Goal: Information Seeking & Learning: Learn about a topic

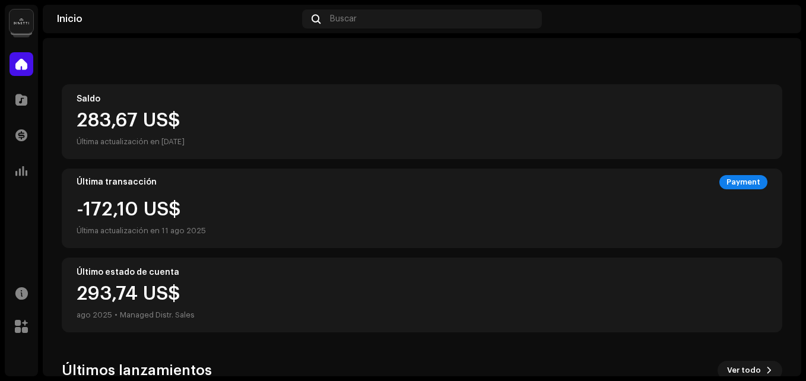
scroll to position [294, 0]
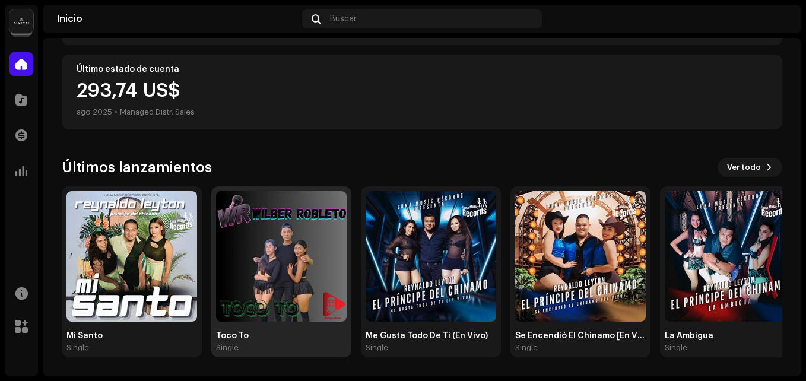
click at [280, 256] on img at bounding box center [281, 256] width 131 height 131
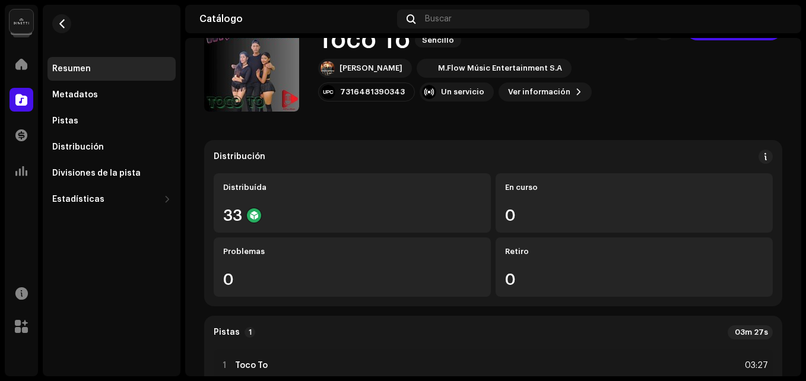
scroll to position [59, 0]
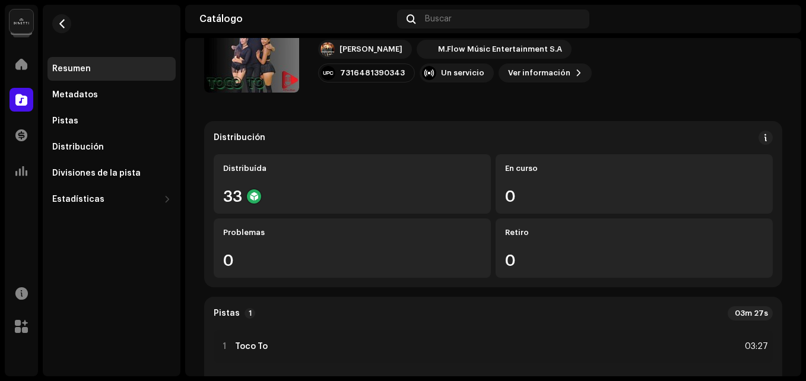
click at [72, 20] on re-m-nav-back at bounding box center [61, 31] width 28 height 52
click at [58, 31] on button "button" at bounding box center [61, 23] width 19 height 19
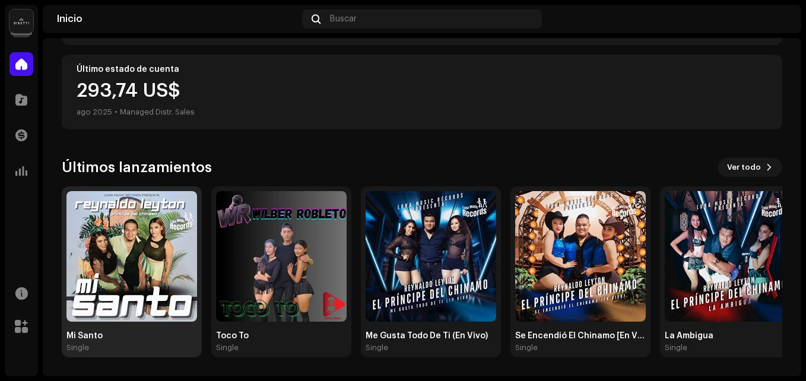
click at [137, 224] on img at bounding box center [131, 256] width 131 height 131
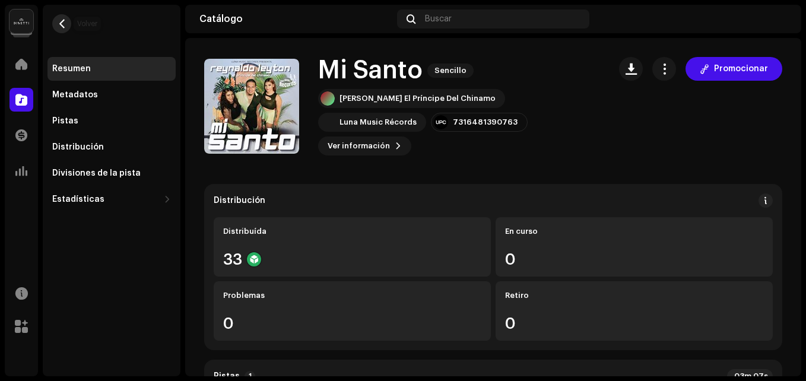
click at [67, 24] on button "button" at bounding box center [61, 23] width 19 height 19
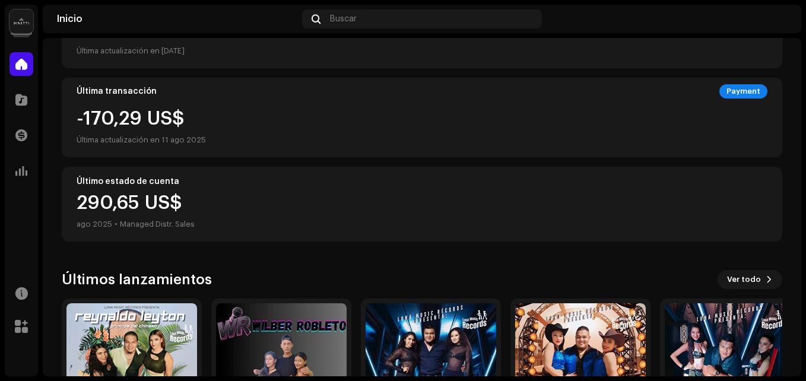
scroll to position [294, 0]
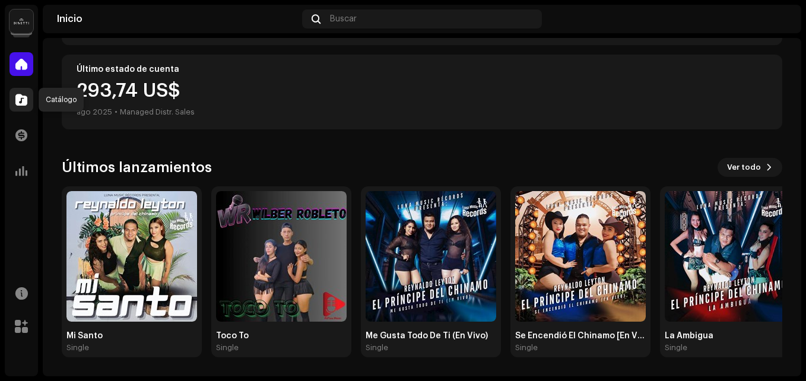
click at [21, 101] on span at bounding box center [21, 99] width 12 height 9
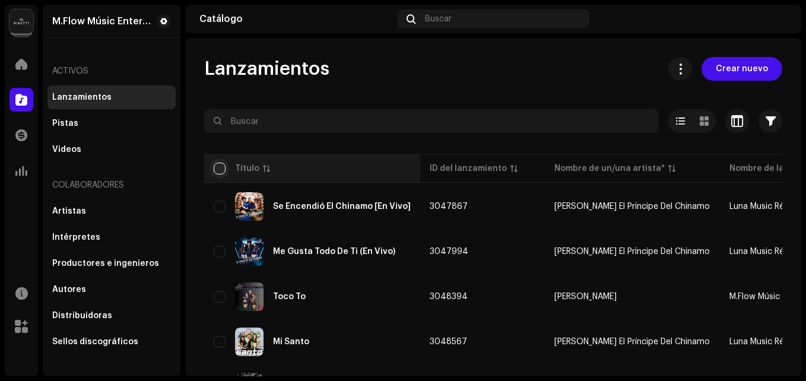
click at [218, 171] on input "checkbox" at bounding box center [220, 169] width 12 height 12
checkbox input "true"
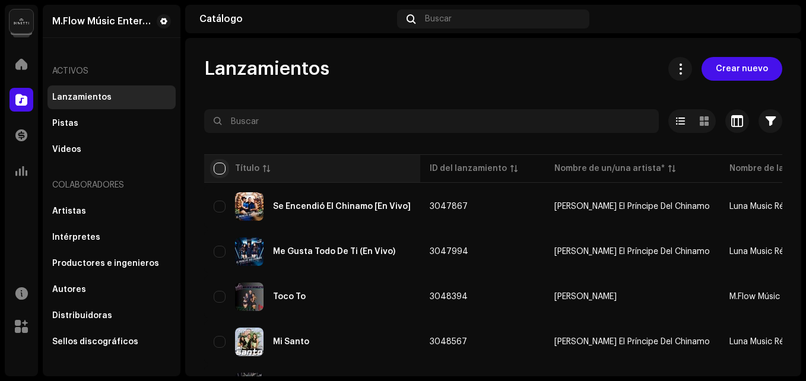
checkbox input "true"
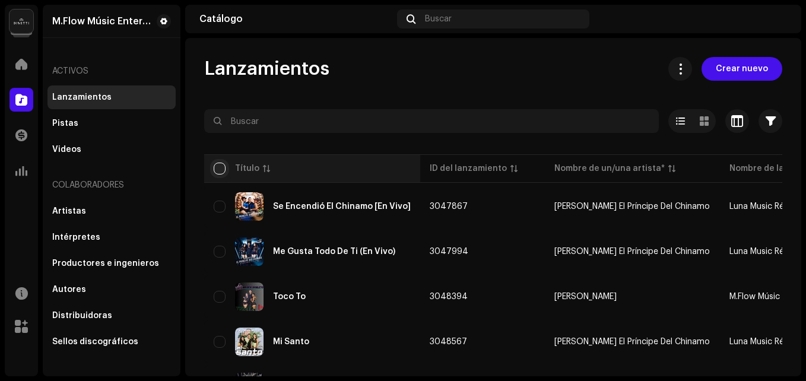
checkbox input "true"
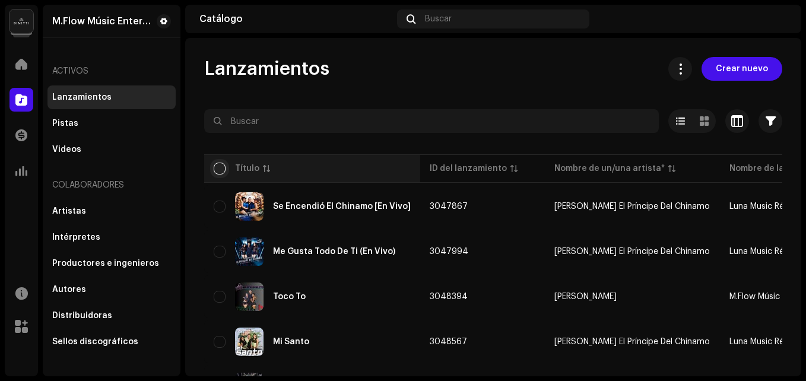
checkbox input "true"
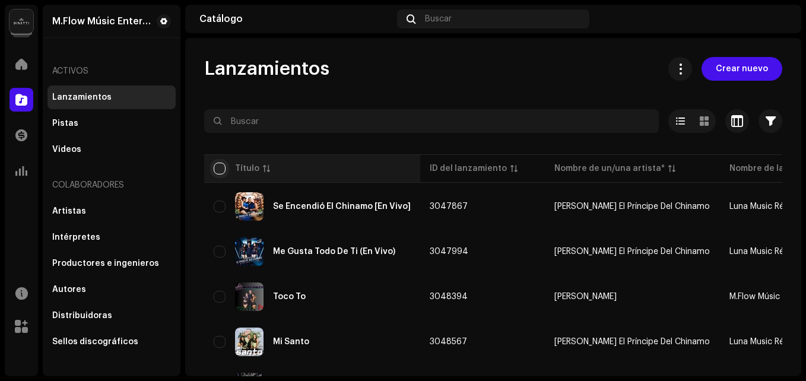
checkbox input "true"
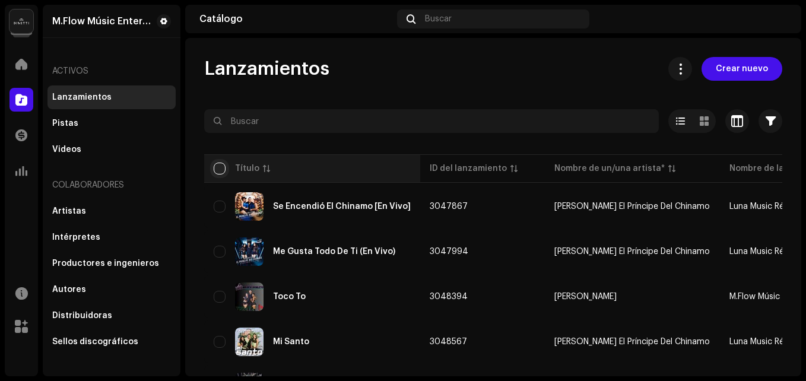
checkbox input "true"
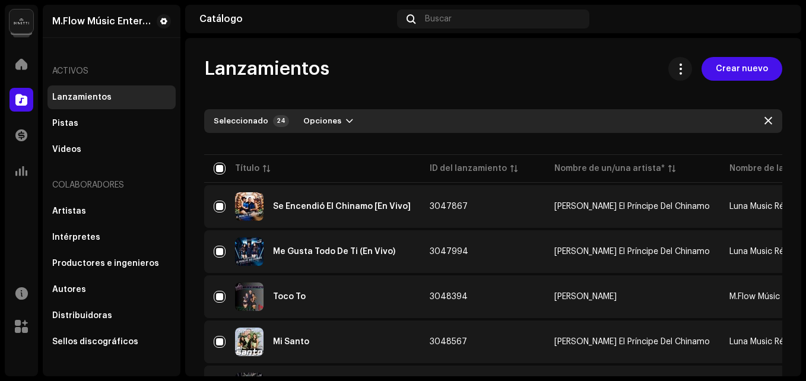
click at [320, 110] on div "Seleccionado 24 Opciones" at bounding box center [493, 121] width 578 height 24
click at [320, 113] on span "Opciones" at bounding box center [322, 121] width 38 height 24
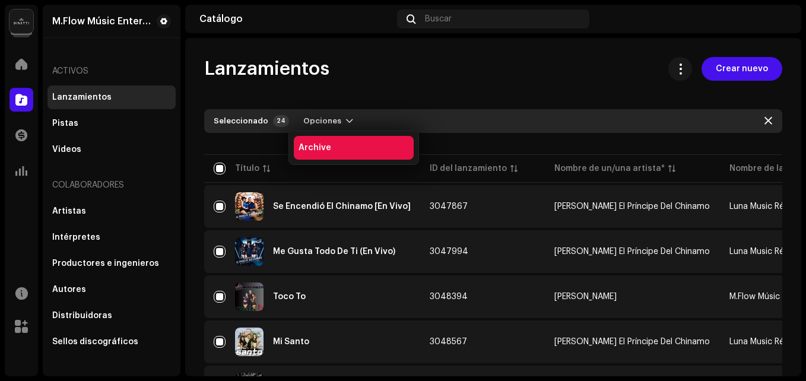
click at [323, 150] on span "Archive" at bounding box center [314, 147] width 33 height 9
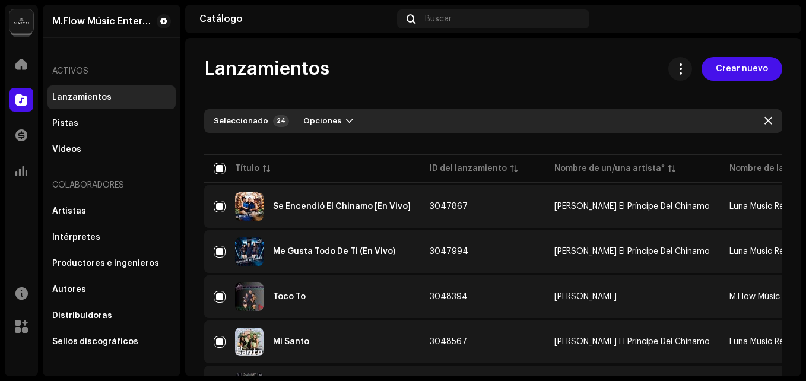
click at [338, 68] on div "Archive Releases Are you sure you want to archive these releases? Cancelar Arch…" at bounding box center [403, 190] width 806 height 381
click at [215, 172] on input "checkbox" at bounding box center [220, 169] width 12 height 12
checkbox input "false"
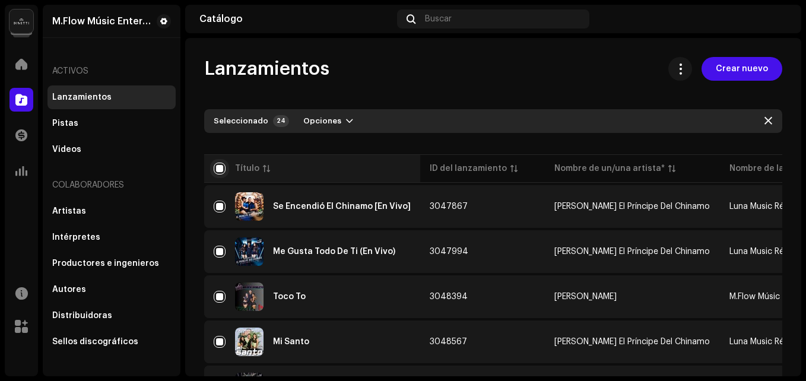
checkbox input "false"
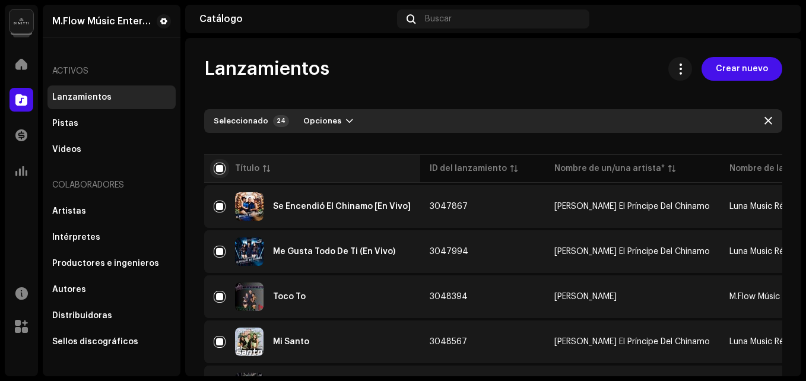
checkbox input "false"
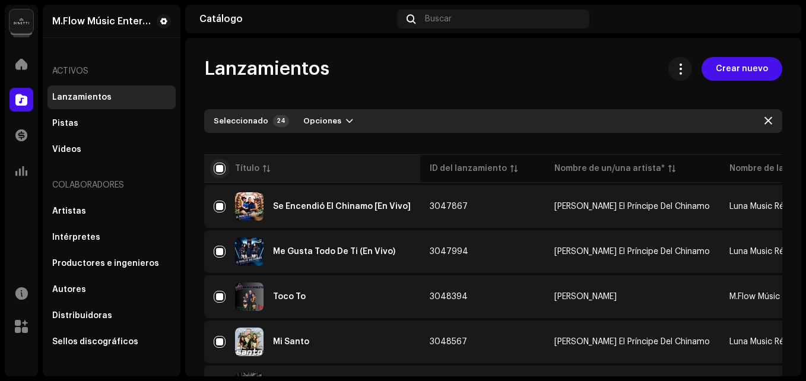
checkbox input "false"
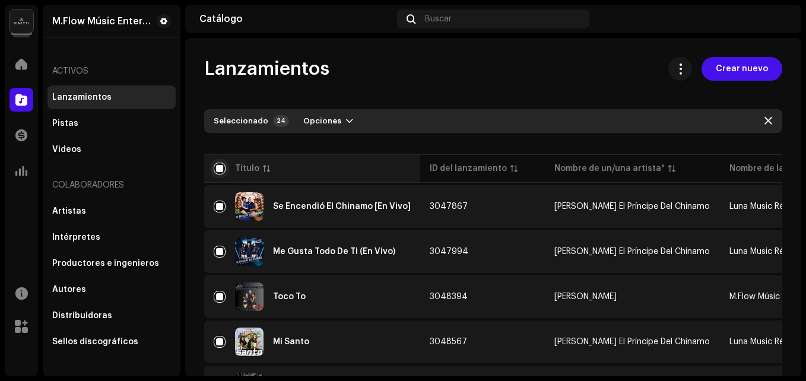
checkbox input "false"
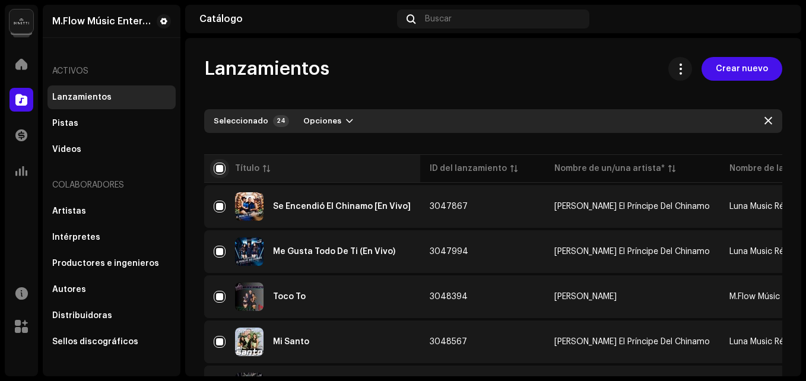
checkbox input "false"
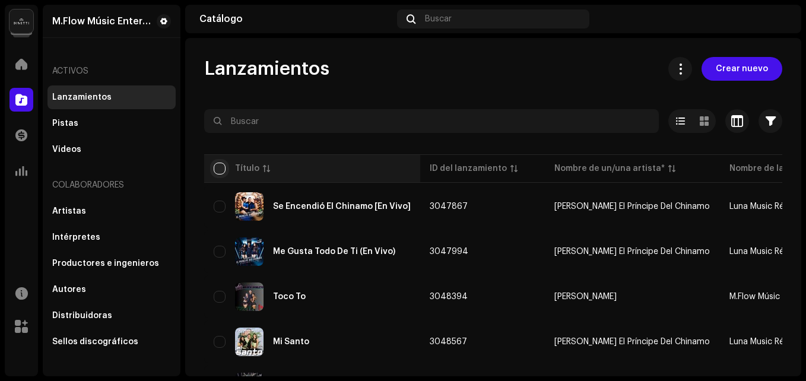
click at [215, 172] on input "checkbox" at bounding box center [220, 169] width 12 height 12
checkbox input "true"
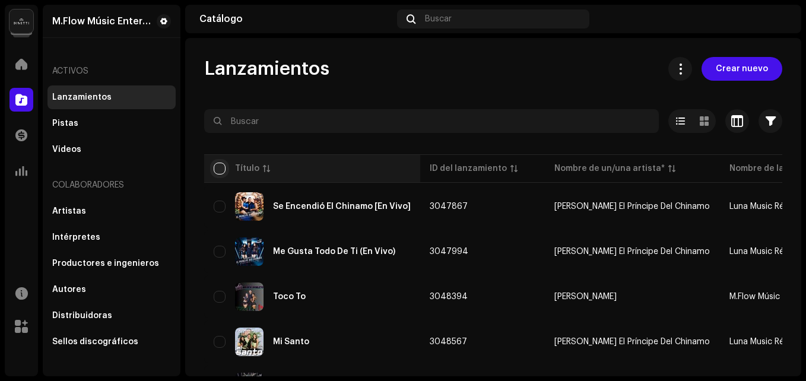
checkbox input "true"
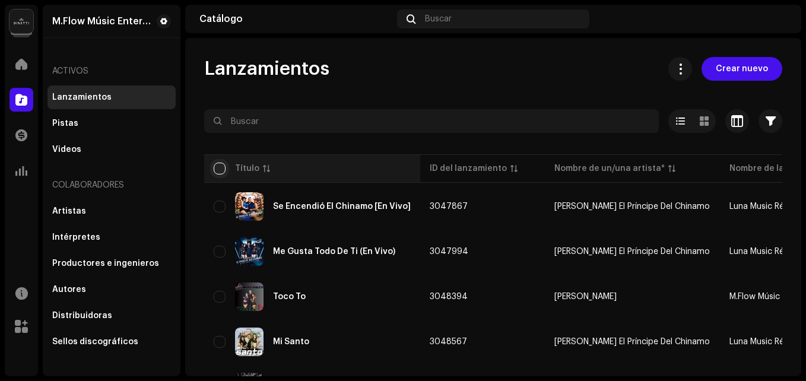
checkbox input "true"
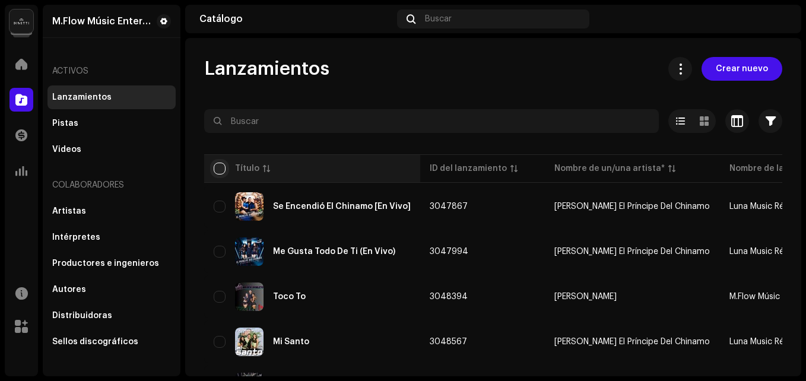
checkbox input "true"
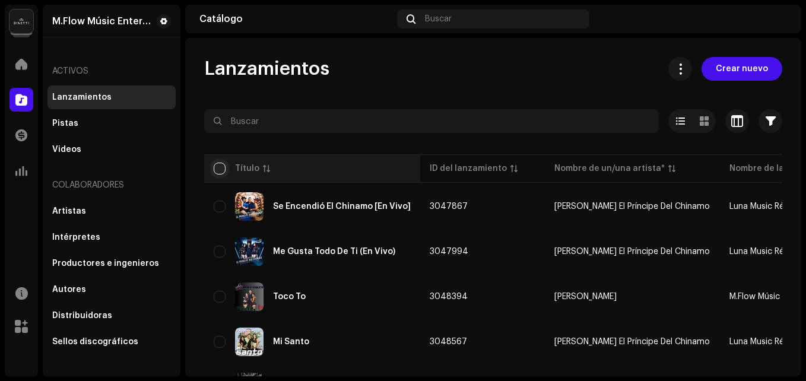
checkbox input "true"
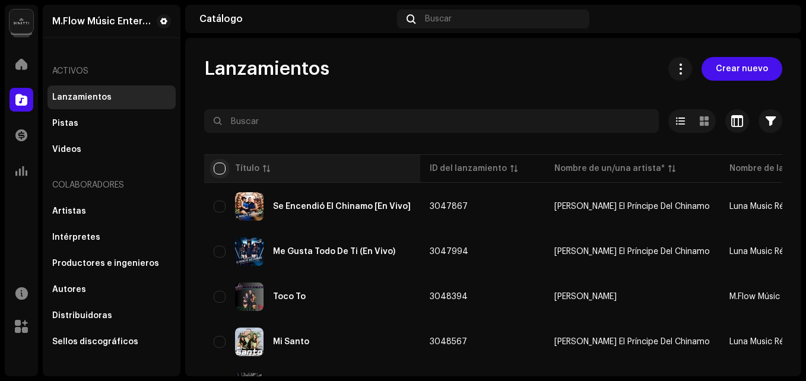
checkbox input "true"
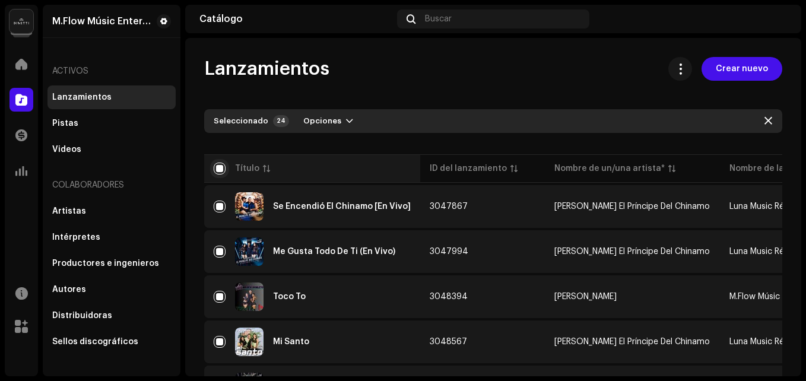
click at [215, 172] on input "checkbox" at bounding box center [220, 169] width 12 height 12
checkbox input "false"
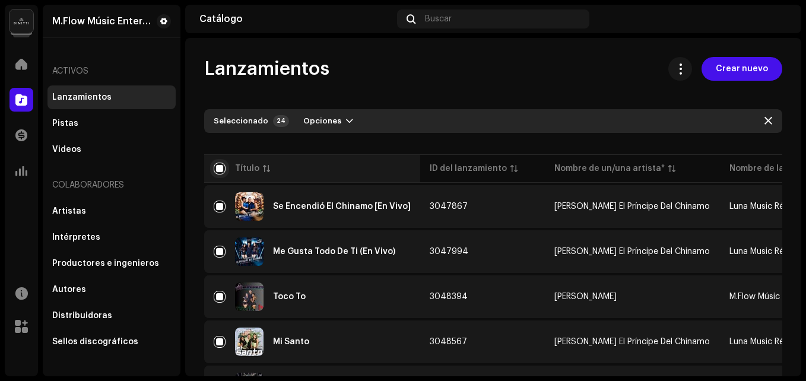
checkbox input "false"
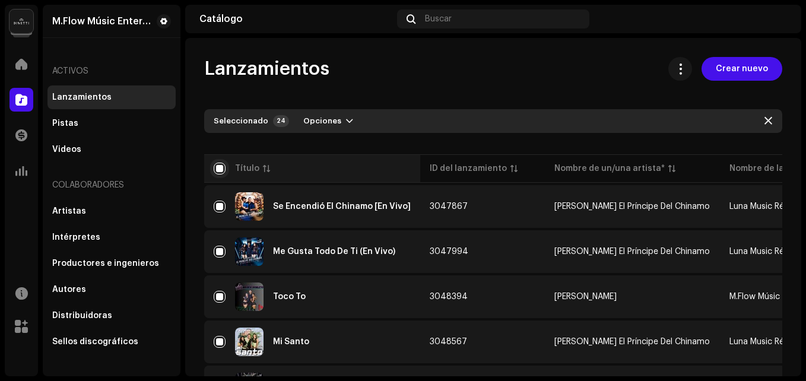
checkbox input "false"
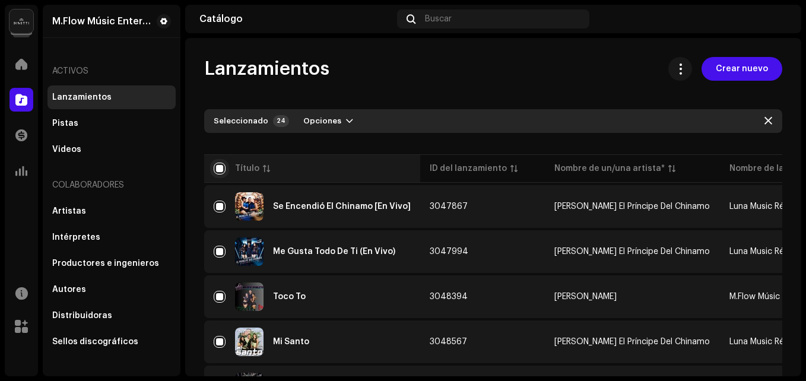
checkbox input "false"
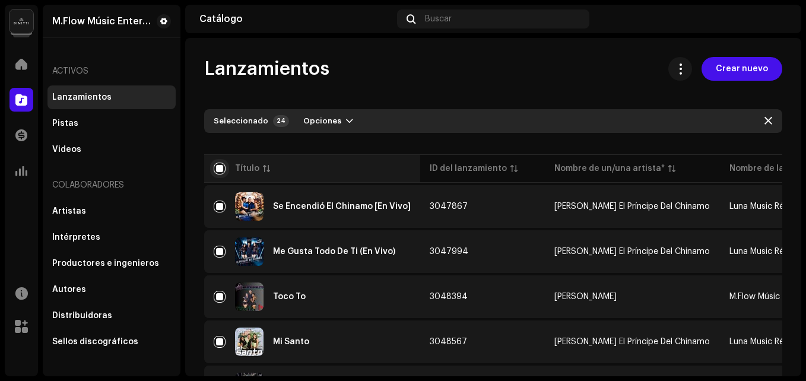
checkbox input "false"
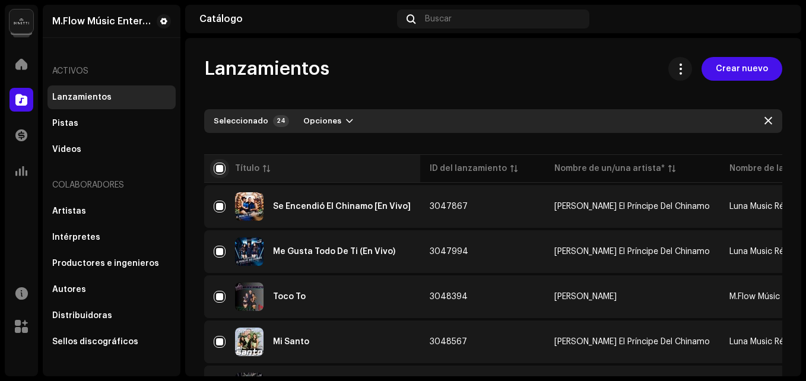
checkbox input "false"
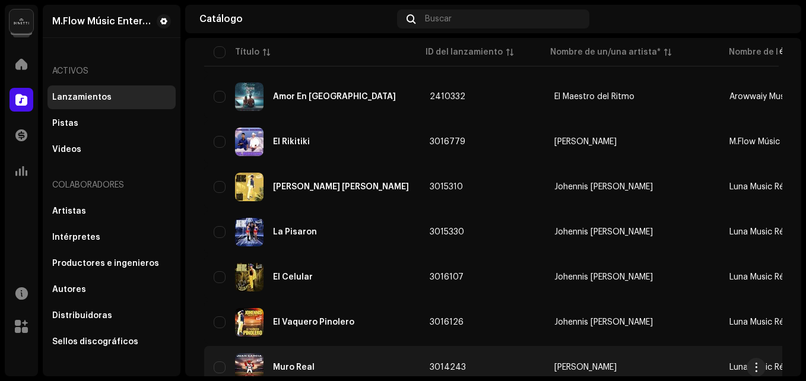
scroll to position [927, 0]
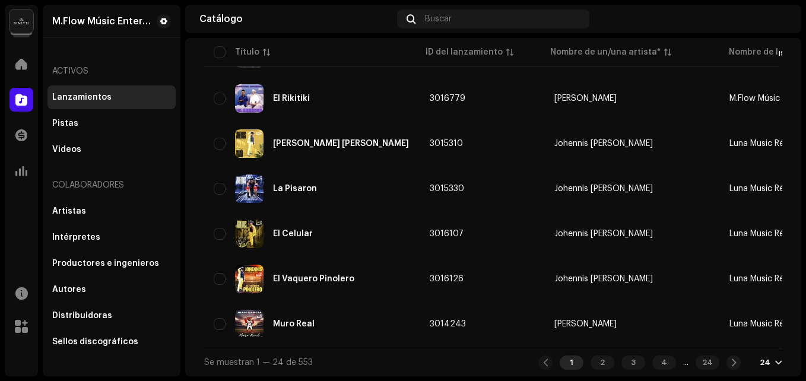
click at [760, 359] on div "24" at bounding box center [765, 362] width 11 height 9
click at [750, 337] on div "72" at bounding box center [745, 341] width 49 height 24
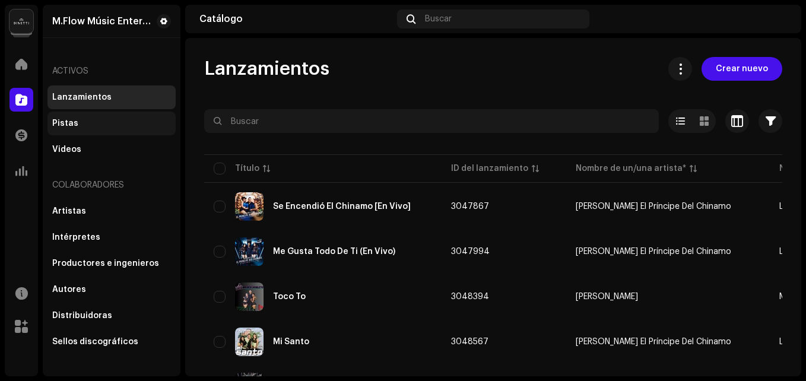
click at [59, 123] on div "Pistas" at bounding box center [65, 123] width 26 height 9
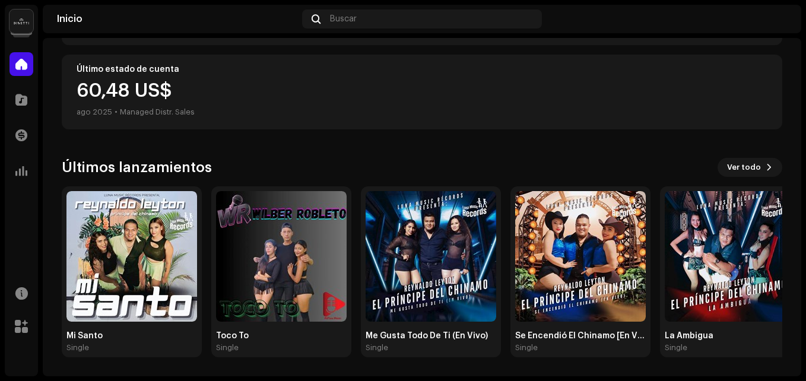
scroll to position [294, 0]
click at [731, 168] on span "Ver todo" at bounding box center [744, 167] width 34 height 24
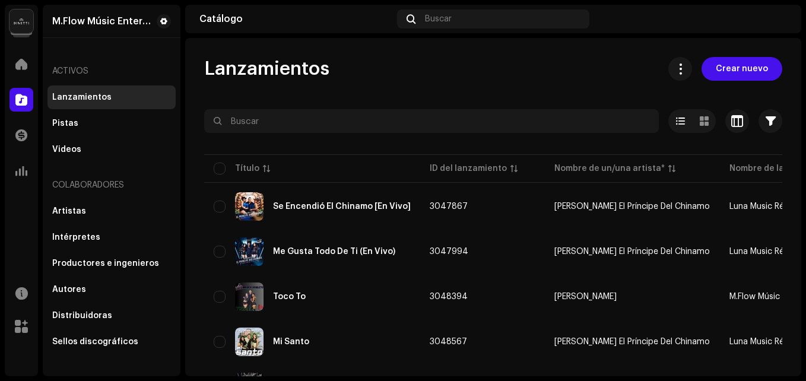
scroll to position [475, 0]
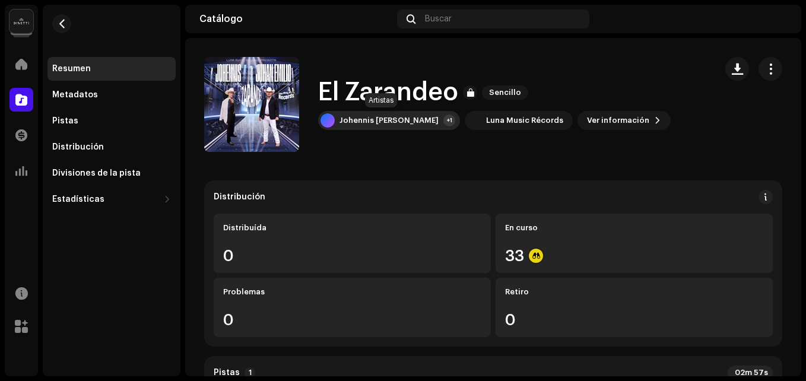
drag, startPoint x: 316, startPoint y: 93, endPoint x: 424, endPoint y: 122, distance: 111.3
click at [424, 122] on div "El Zarandeo Sencillo Johennis Emilio El Papi +1 Luna Music Récords Ver informac…" at bounding box center [455, 104] width 502 height 95
copy div "El Zarandeo Sencillo Johennis Emilio El Papi"
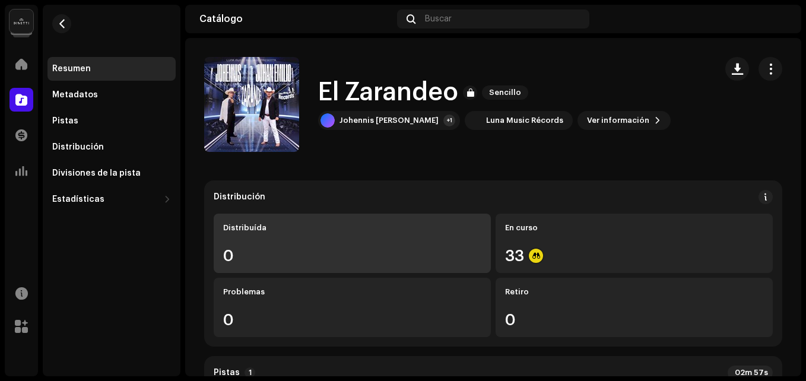
scroll to position [119, 0]
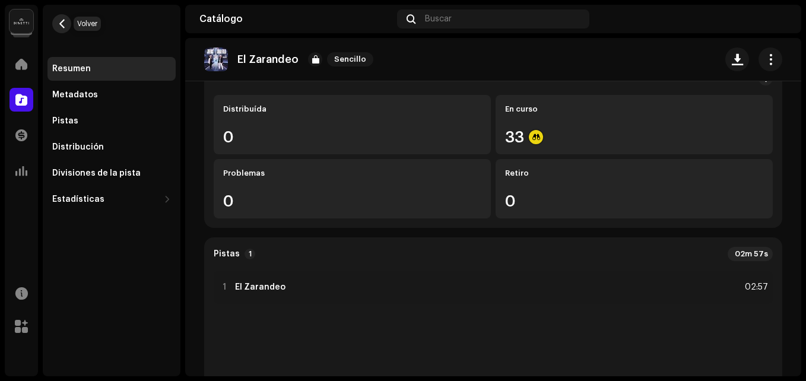
click at [58, 23] on span "button" at bounding box center [62, 23] width 9 height 9
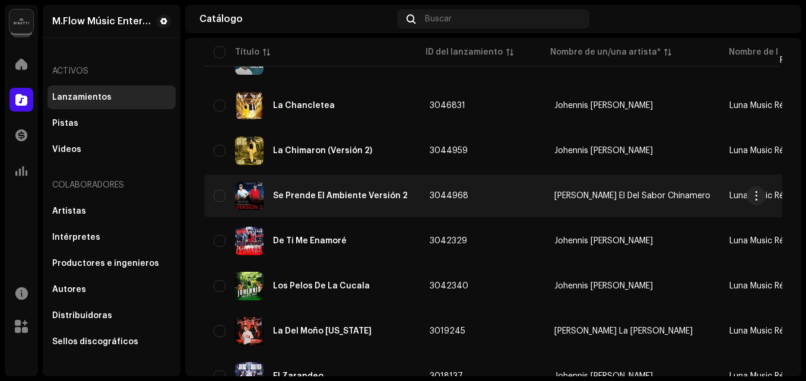
scroll to position [534, 0]
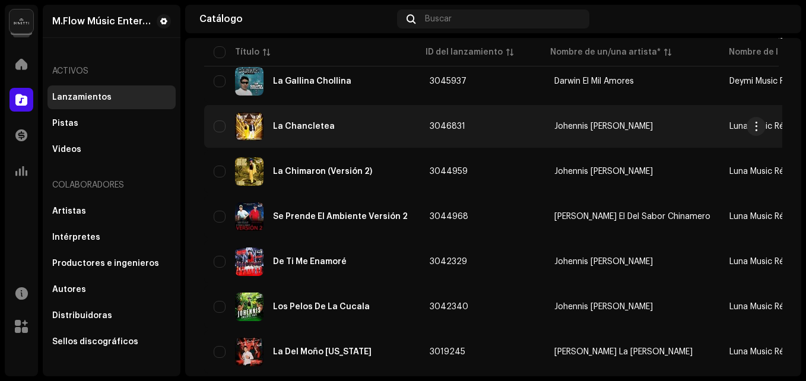
click at [344, 133] on div "La Chancletea" at bounding box center [312, 126] width 197 height 28
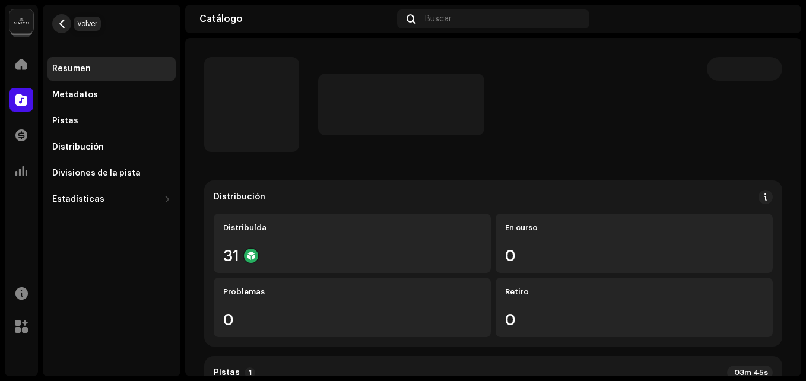
click at [63, 23] on span "button" at bounding box center [62, 23] width 9 height 9
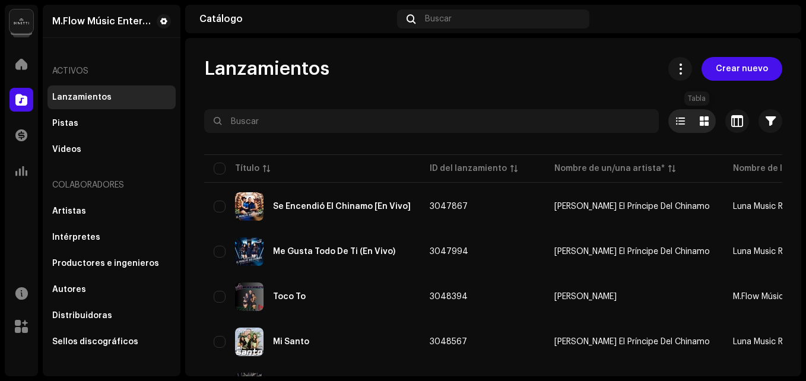
click at [700, 122] on span at bounding box center [704, 120] width 9 height 9
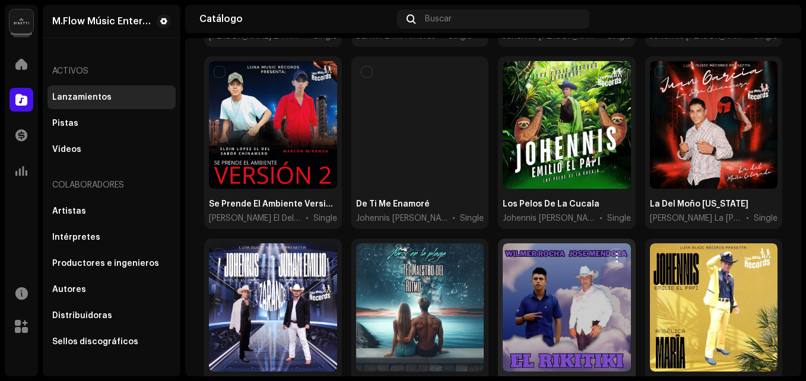
scroll to position [653, 0]
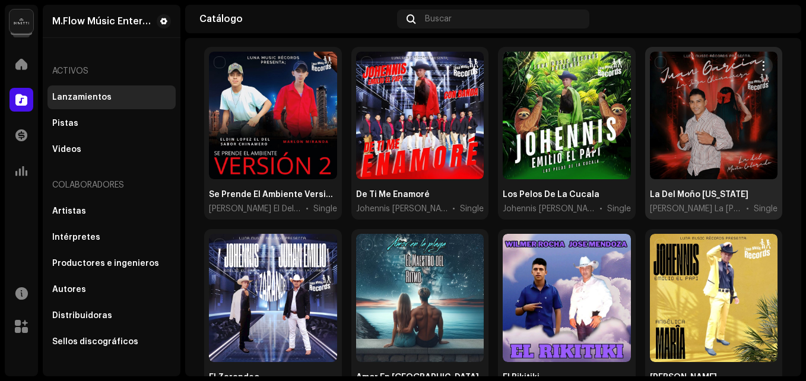
click at [687, 142] on div at bounding box center [714, 116] width 128 height 128
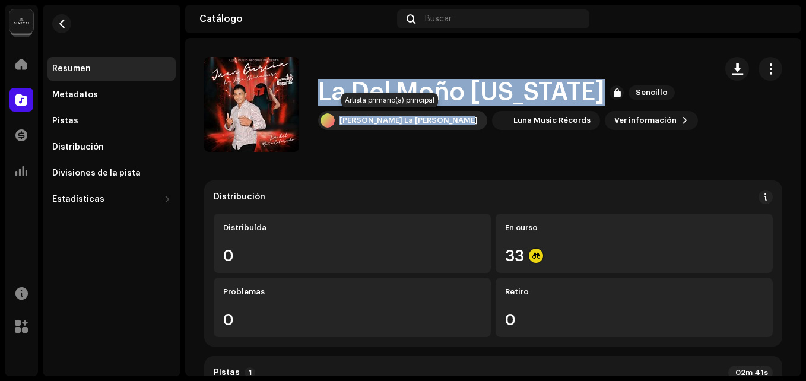
drag, startPoint x: 316, startPoint y: 86, endPoint x: 456, endPoint y: 129, distance: 145.8
click at [456, 129] on div "La Del Moño Colorado Sencillo Juan Garcia La Joya Chinamera Luna Music Récords …" at bounding box center [455, 104] width 502 height 95
copy div "La Del Moño Colorado Sencillo Juan Garcia La Joya Chinamera"
click at [66, 25] on button "button" at bounding box center [61, 23] width 19 height 19
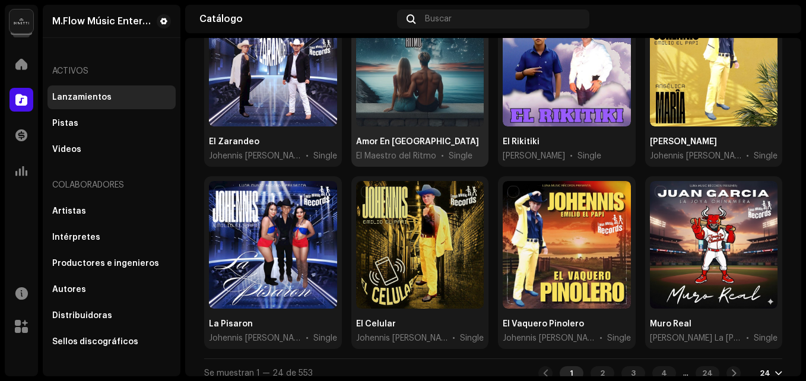
scroll to position [829, 0]
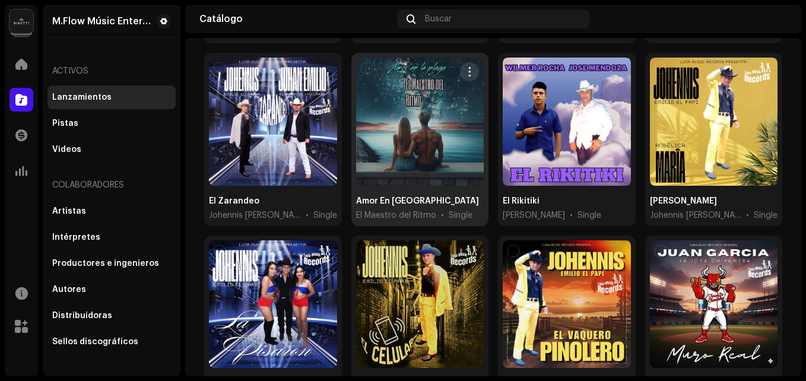
click at [402, 141] on div at bounding box center [420, 122] width 128 height 128
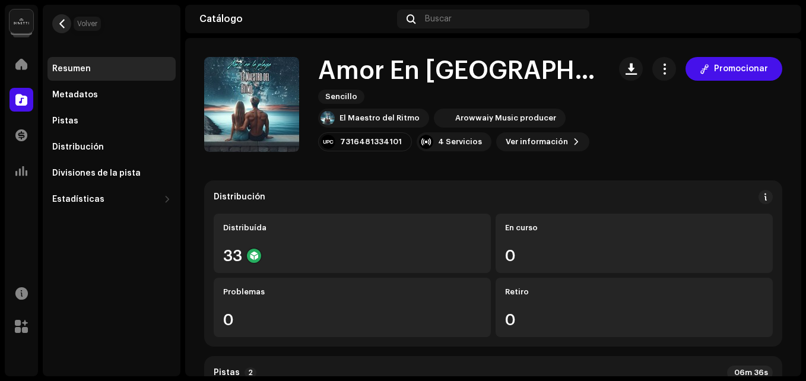
click at [62, 16] on button "button" at bounding box center [61, 23] width 19 height 19
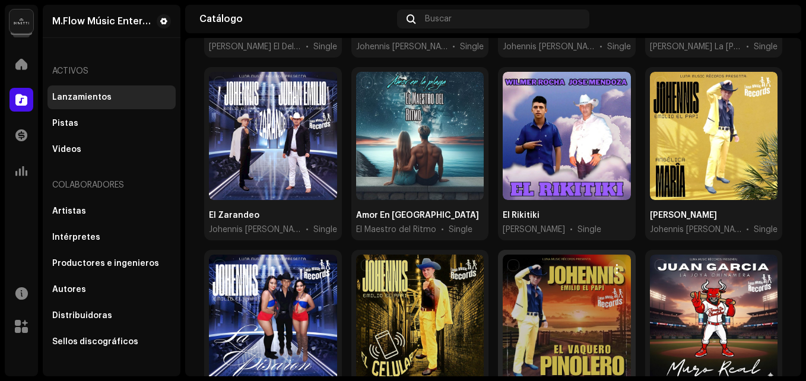
scroll to position [888, 0]
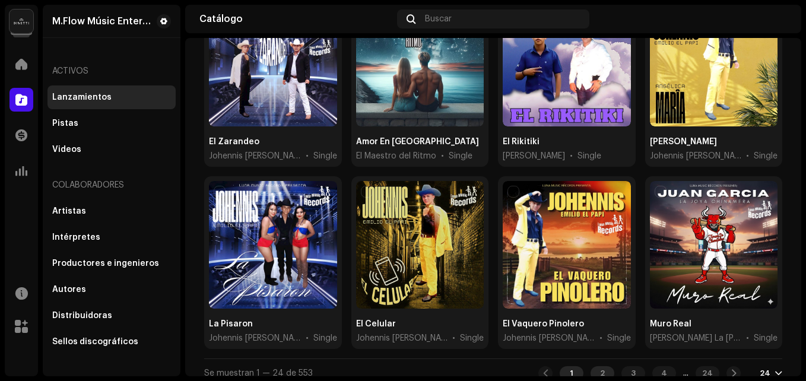
click at [590, 366] on div "2" at bounding box center [602, 373] width 24 height 14
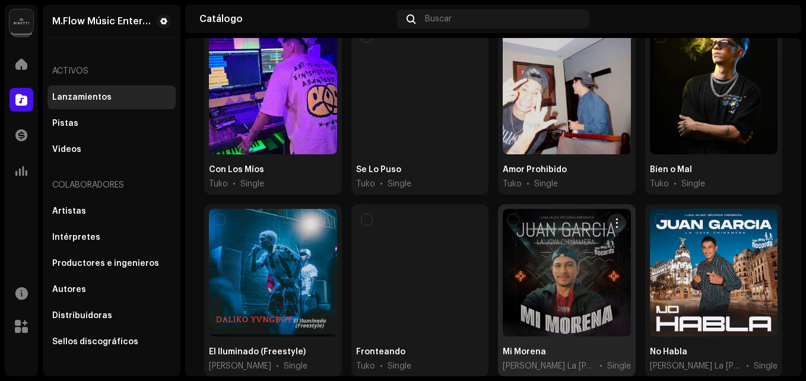
scroll to position [888, 0]
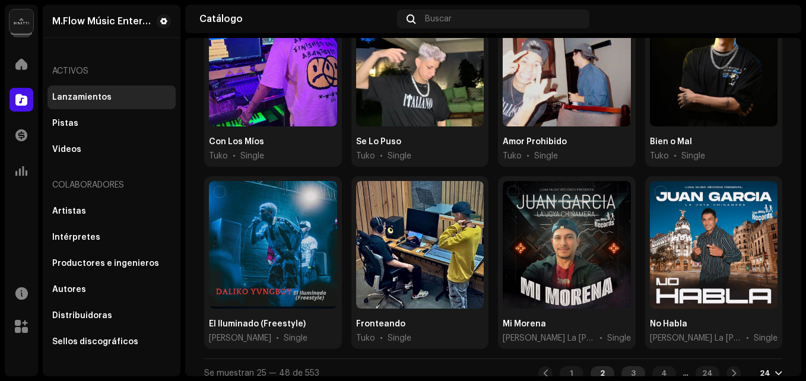
click at [623, 366] on div "3" at bounding box center [633, 373] width 24 height 14
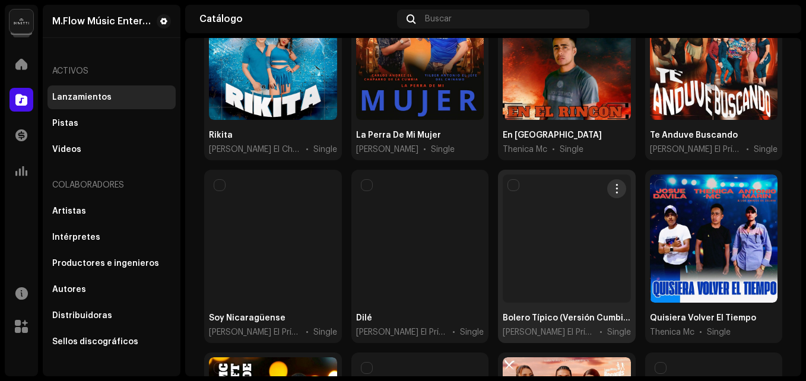
scroll to position [888, 0]
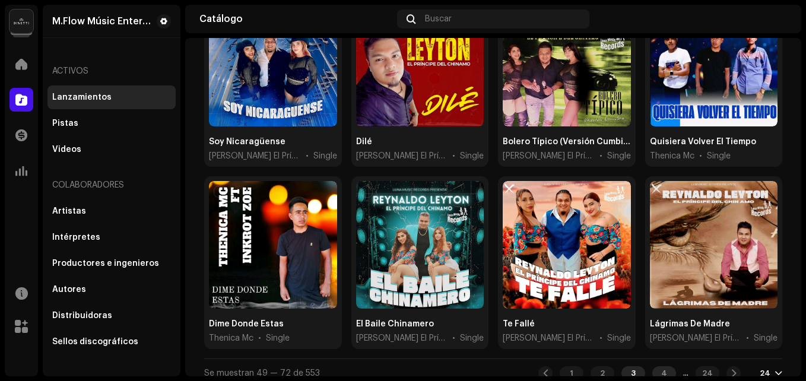
click at [659, 367] on div "4" at bounding box center [664, 373] width 24 height 14
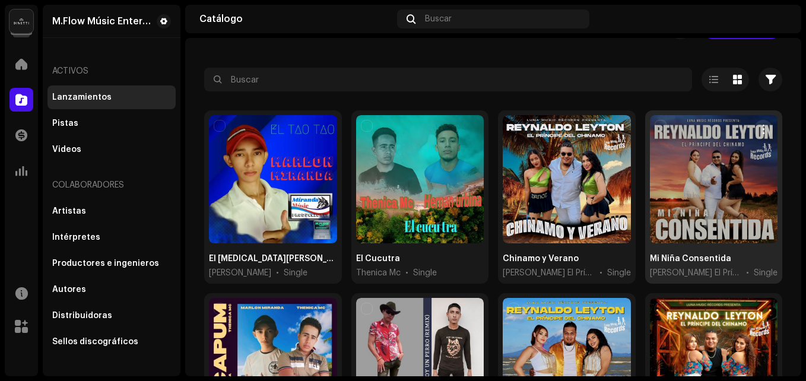
scroll to position [59, 0]
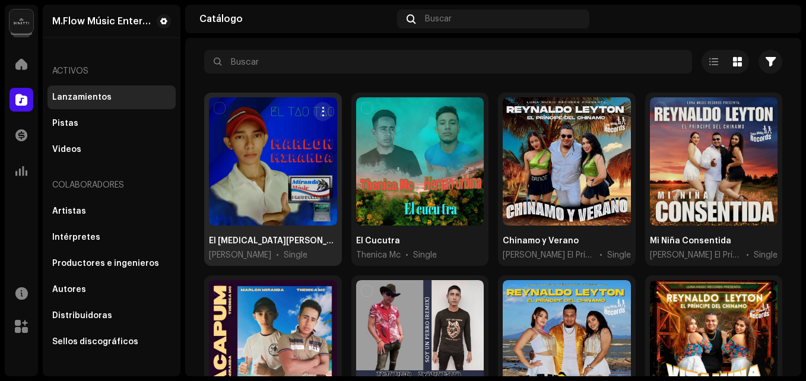
click at [274, 201] on div at bounding box center [273, 161] width 128 height 128
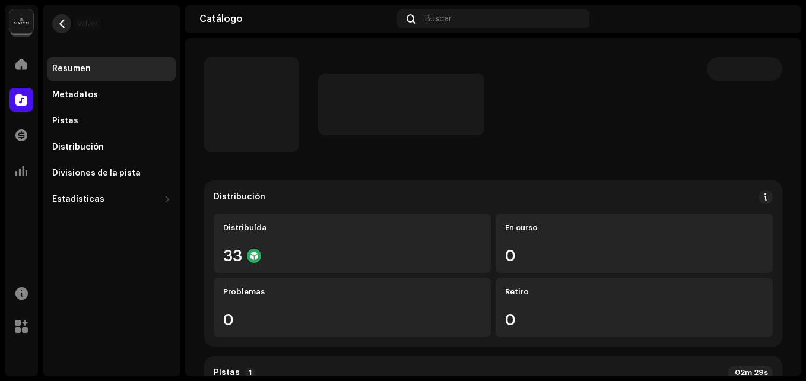
click at [65, 22] on span "button" at bounding box center [62, 23] width 9 height 9
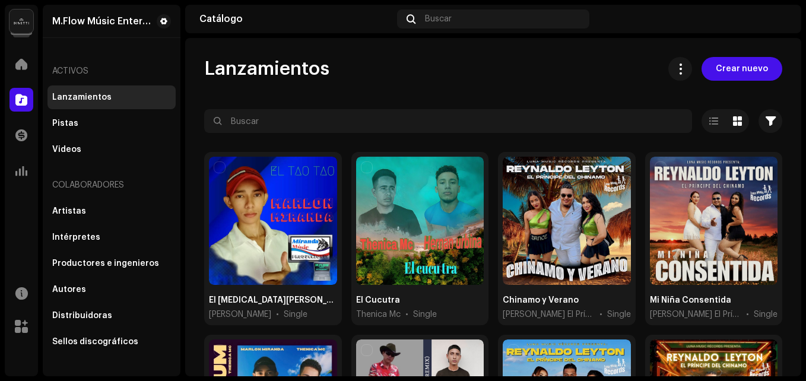
scroll to position [888, 0]
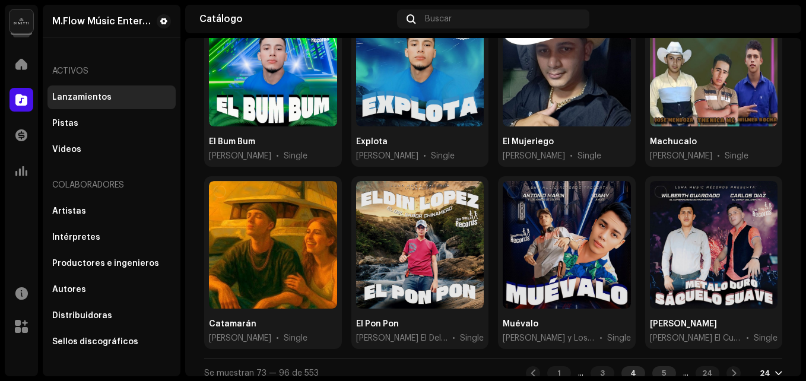
click at [652, 366] on div "5" at bounding box center [664, 373] width 24 height 14
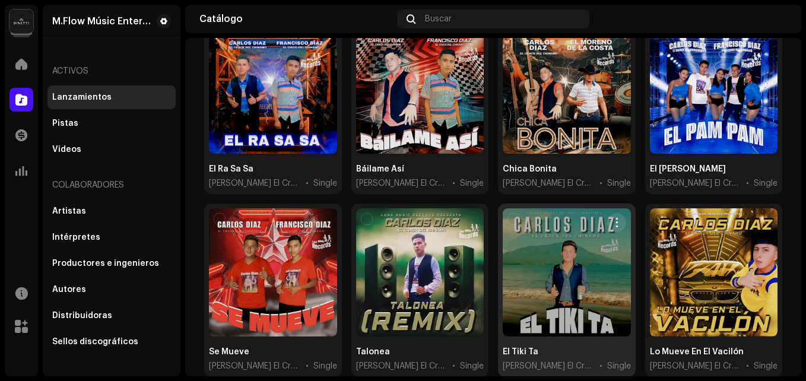
scroll to position [831, 0]
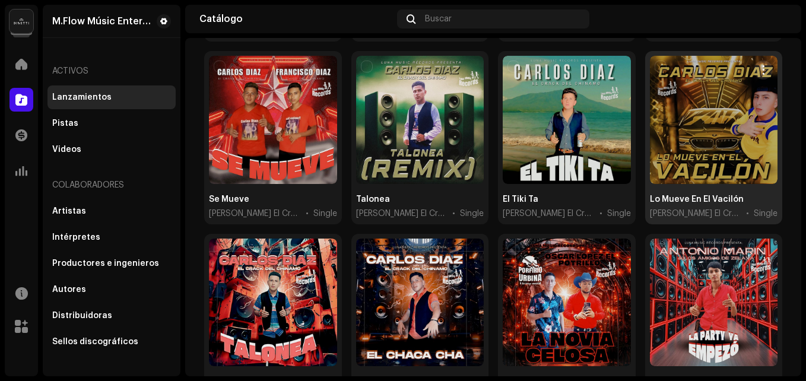
click at [670, 148] on div at bounding box center [714, 120] width 128 height 128
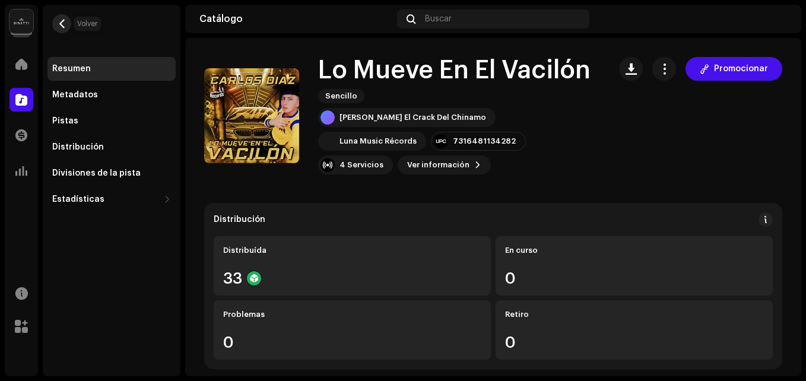
click at [58, 24] on span "button" at bounding box center [62, 23] width 9 height 9
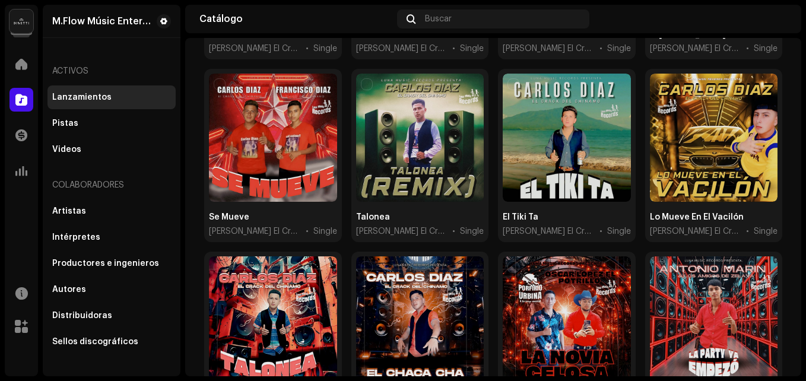
scroll to position [888, 0]
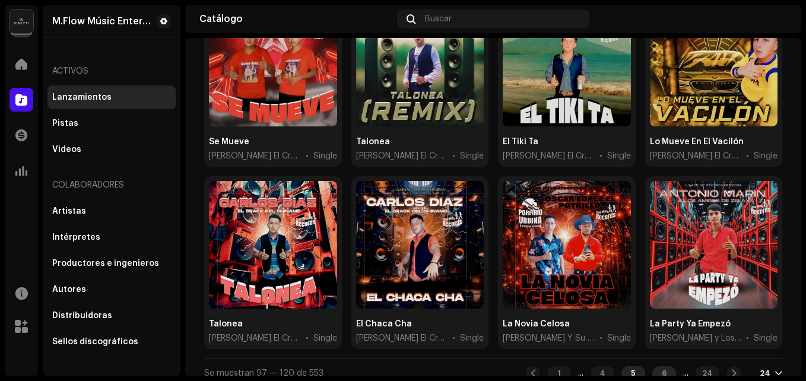
click at [655, 366] on div "6" at bounding box center [664, 373] width 24 height 14
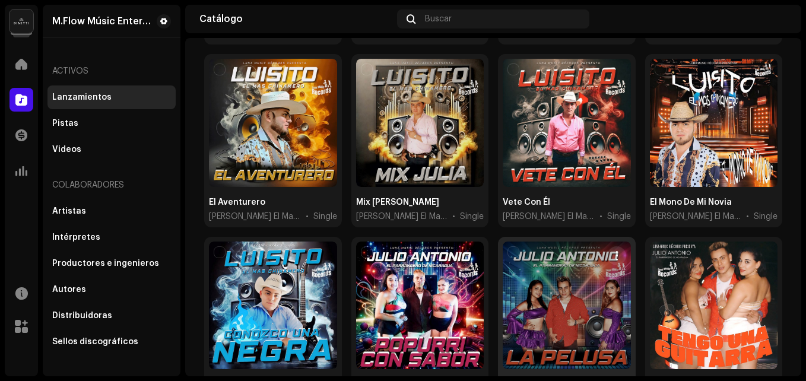
scroll to position [888, 0]
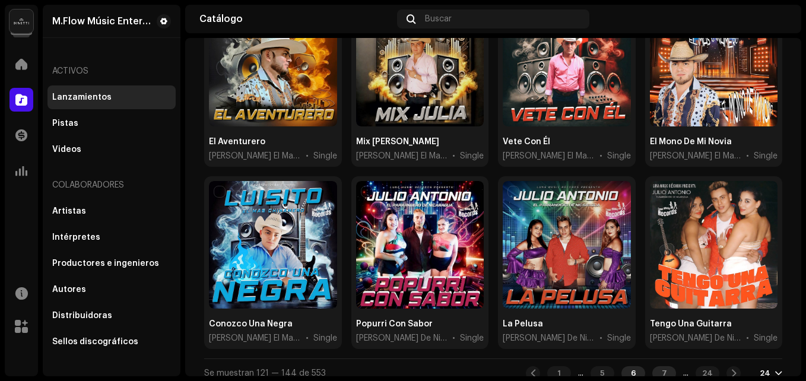
click at [652, 366] on div "7" at bounding box center [664, 373] width 24 height 14
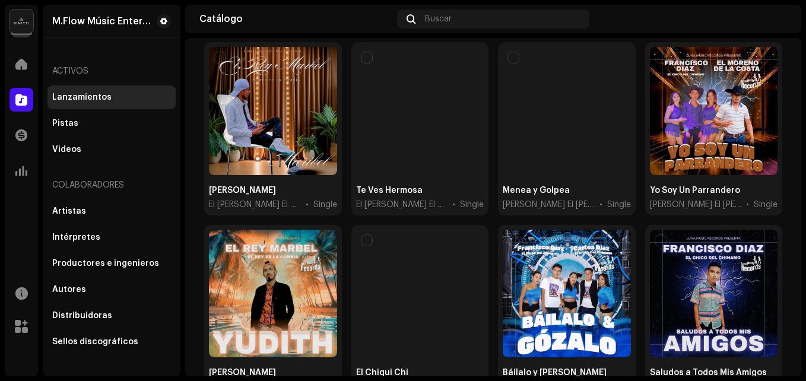
scroll to position [534, 0]
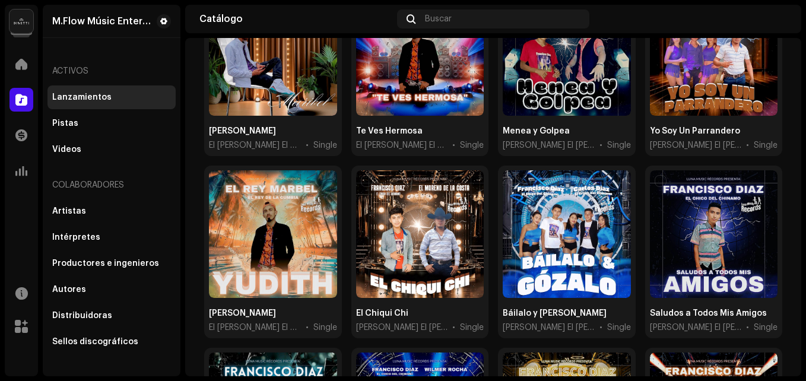
click at [201, 276] on div "Lanzamientos Crear nuevo Seleccionado 0 Opciones Filtros Estado de distribución…" at bounding box center [493, 132] width 616 height 1218
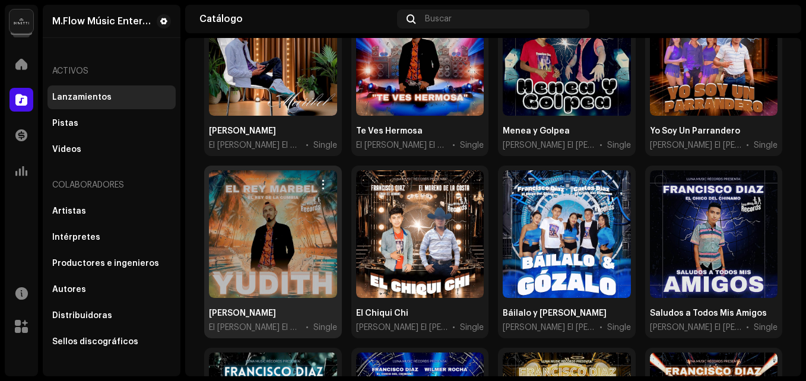
click at [270, 256] on div at bounding box center [273, 234] width 128 height 128
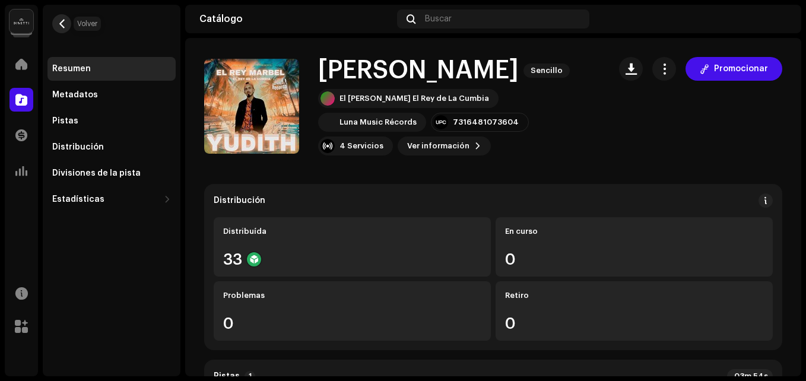
click at [64, 21] on span "button" at bounding box center [62, 23] width 9 height 9
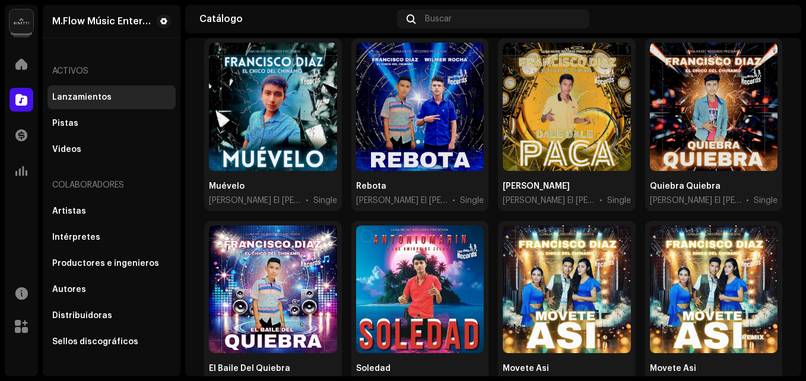
scroll to position [888, 0]
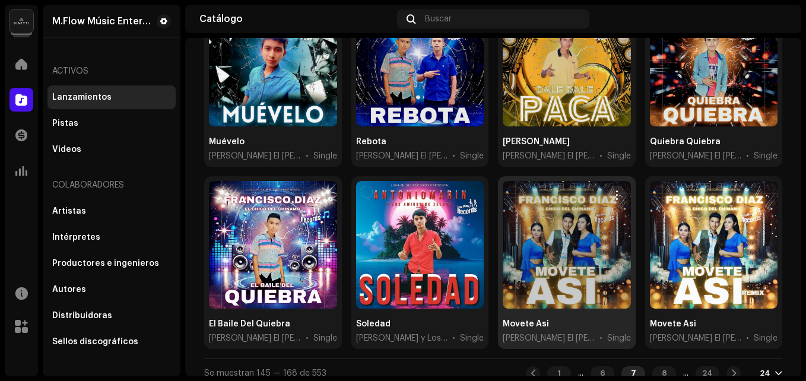
click at [580, 271] on div at bounding box center [567, 245] width 128 height 128
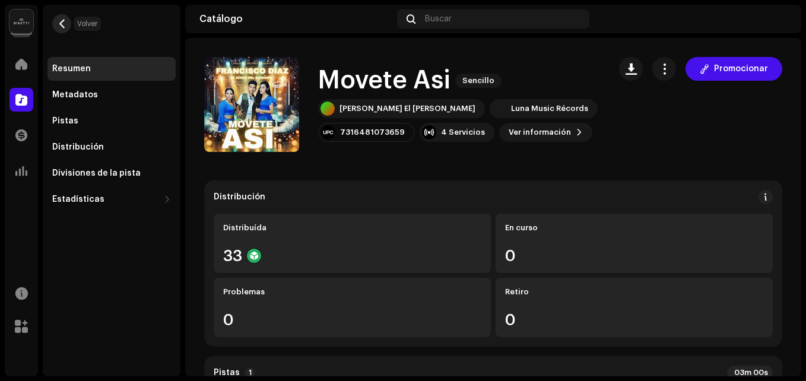
click at [62, 25] on span "button" at bounding box center [62, 23] width 9 height 9
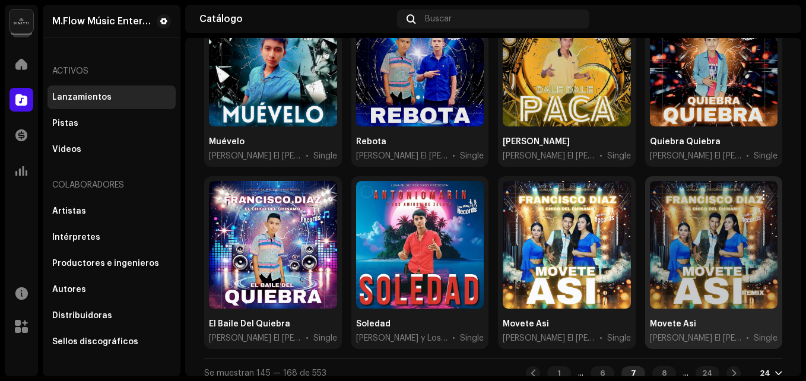
click at [702, 247] on div at bounding box center [714, 245] width 128 height 128
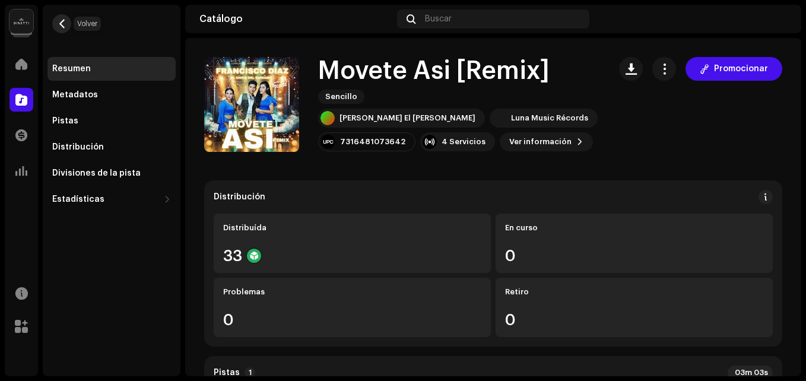
click at [56, 23] on button "button" at bounding box center [61, 23] width 19 height 19
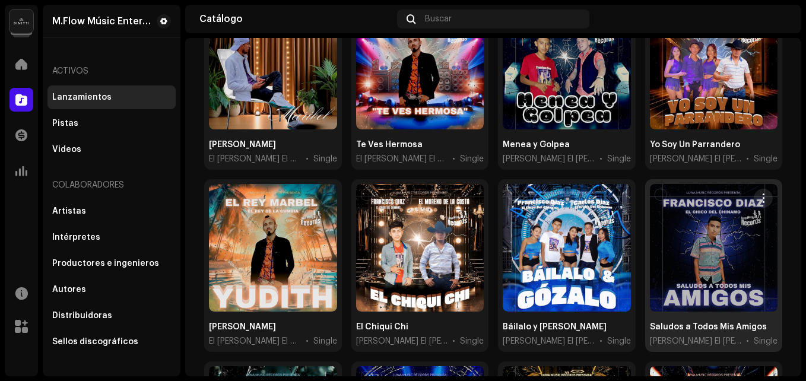
scroll to position [888, 0]
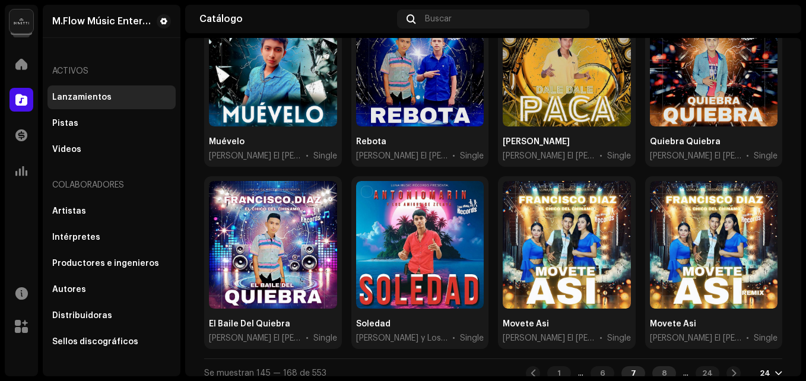
click at [654, 366] on div "8" at bounding box center [664, 373] width 24 height 14
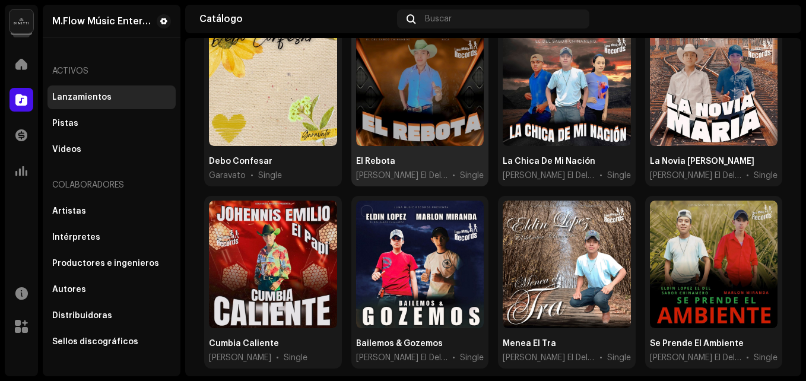
scroll to position [888, 0]
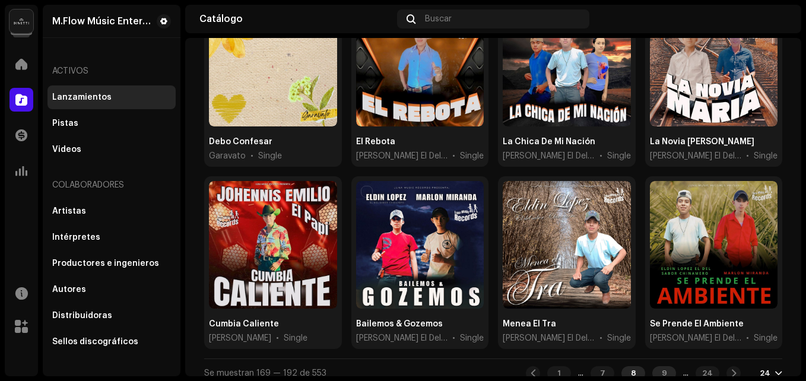
click at [652, 366] on div "9" at bounding box center [664, 373] width 24 height 14
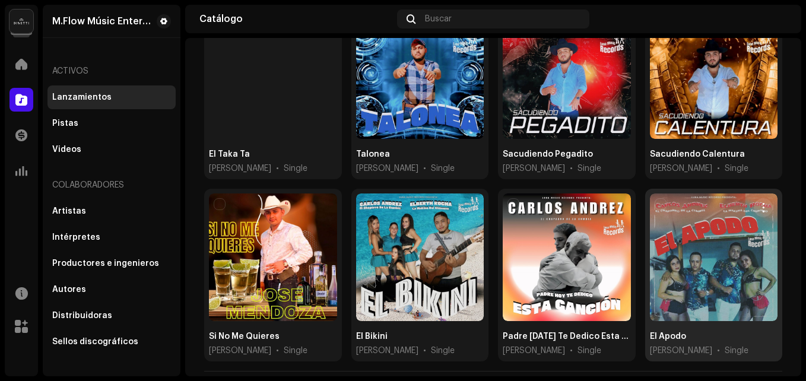
scroll to position [888, 0]
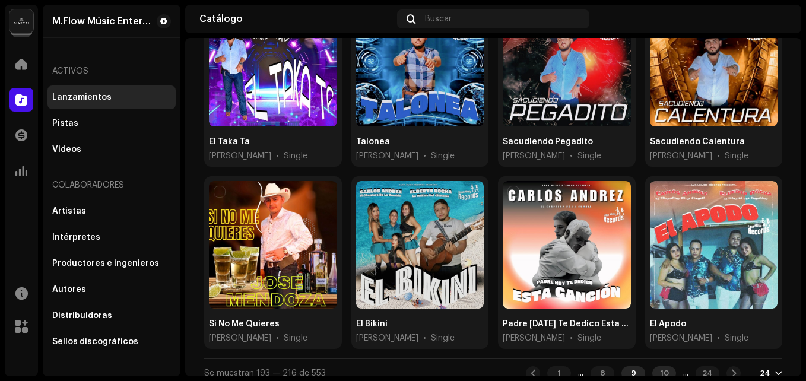
click at [652, 366] on div "10" at bounding box center [664, 373] width 24 height 14
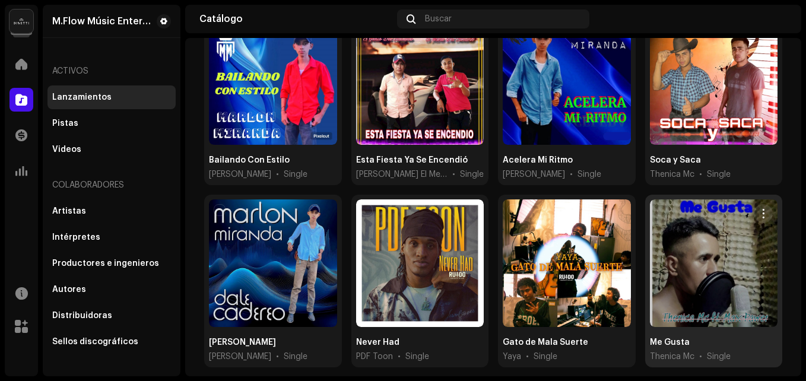
scroll to position [888, 0]
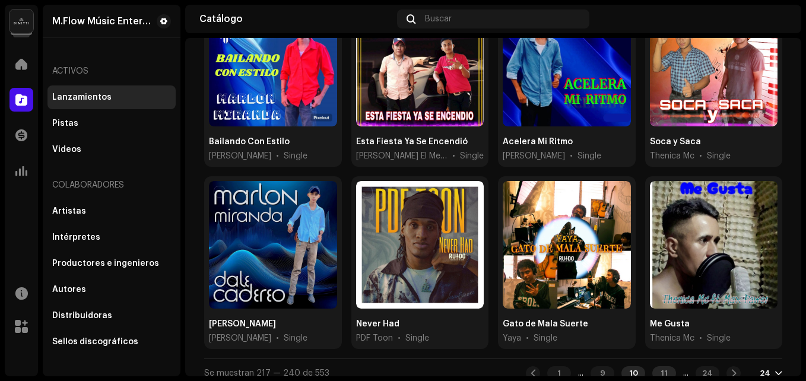
click at [652, 366] on div "11" at bounding box center [664, 373] width 24 height 14
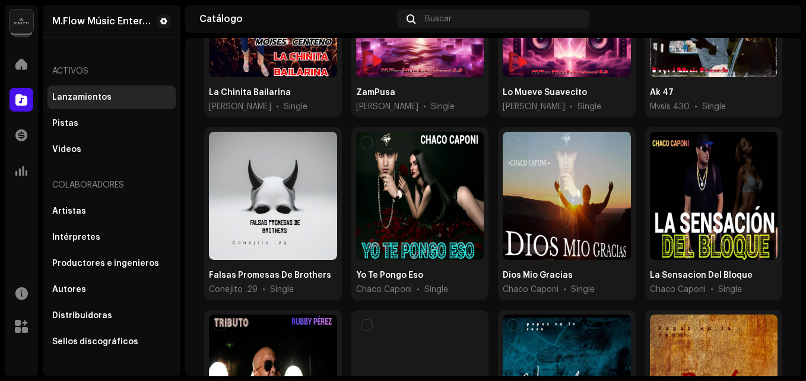
scroll to position [771, 0]
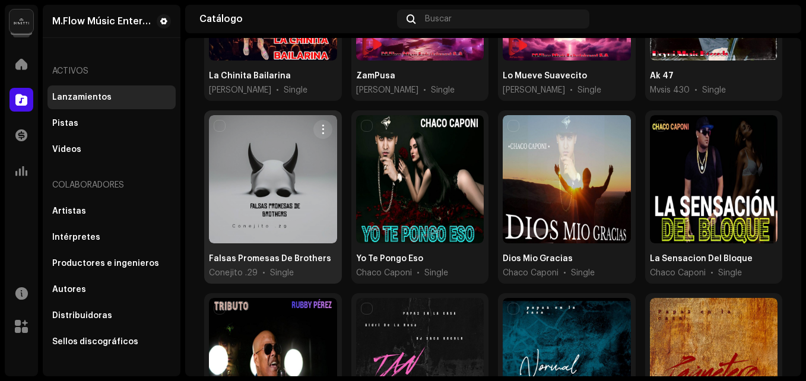
click at [256, 185] on div at bounding box center [273, 179] width 128 height 128
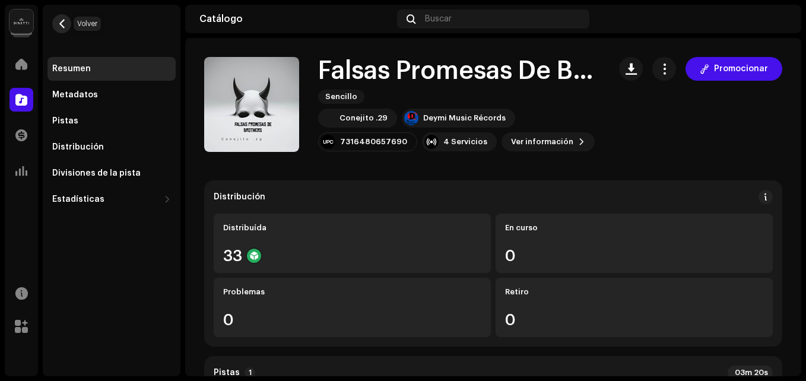
click at [65, 27] on span "button" at bounding box center [62, 23] width 9 height 9
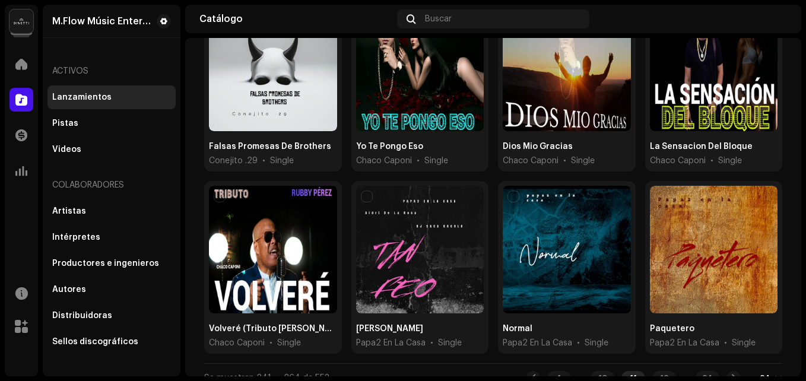
scroll to position [888, 0]
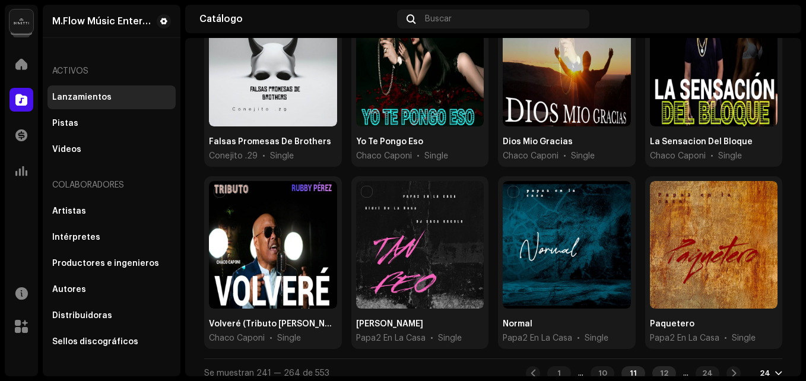
click at [656, 366] on div "12" at bounding box center [664, 373] width 24 height 14
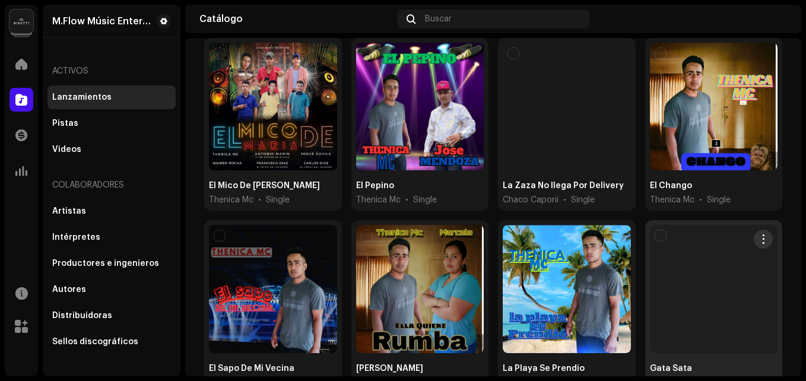
scroll to position [356, 0]
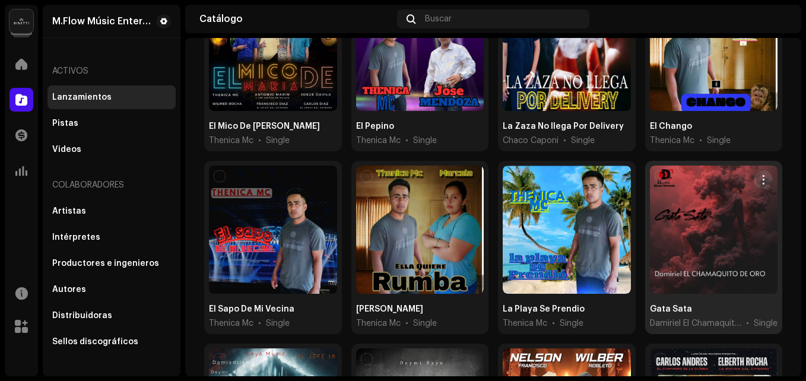
click at [710, 236] on div at bounding box center [714, 230] width 128 height 128
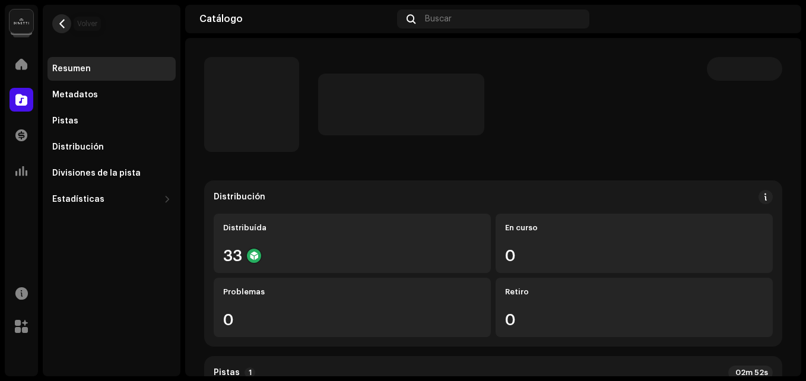
click at [63, 20] on span "button" at bounding box center [62, 23] width 9 height 9
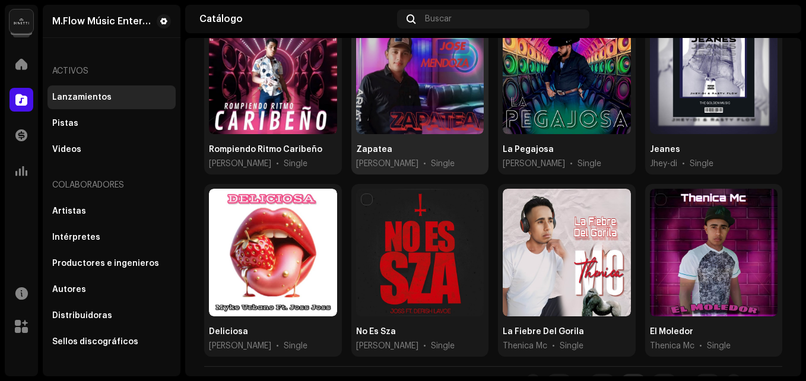
scroll to position [888, 0]
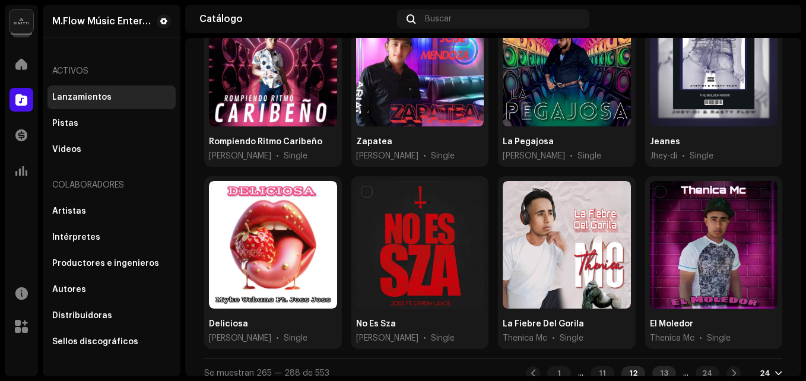
click at [652, 366] on div "13" at bounding box center [664, 373] width 24 height 14
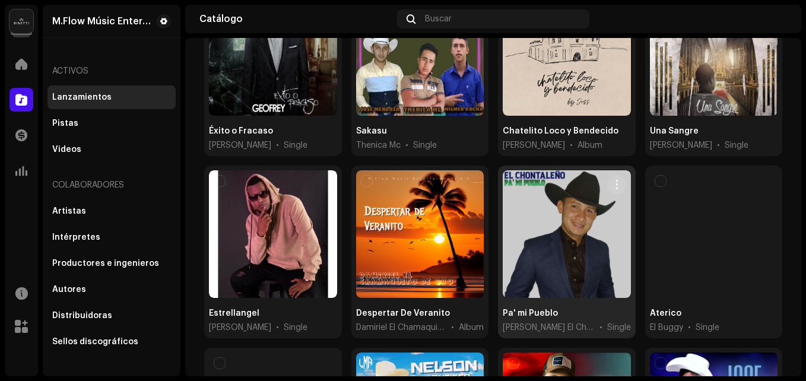
scroll to position [593, 0]
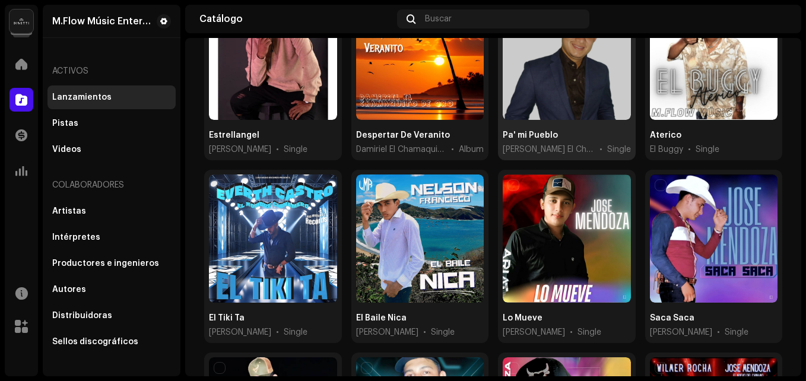
click at [563, 106] on div at bounding box center [567, 56] width 128 height 128
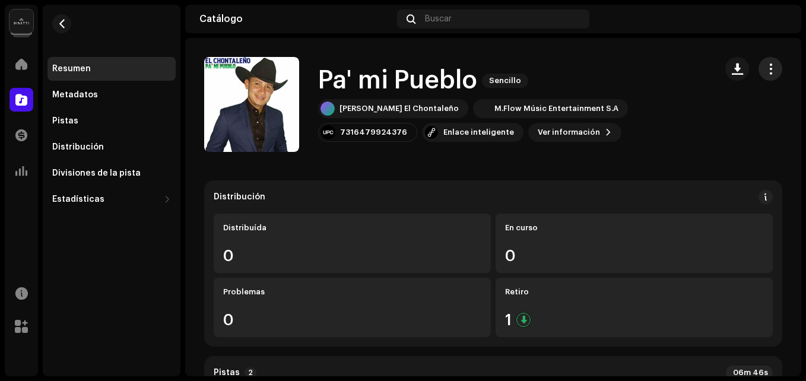
click at [768, 70] on span "button" at bounding box center [770, 68] width 11 height 9
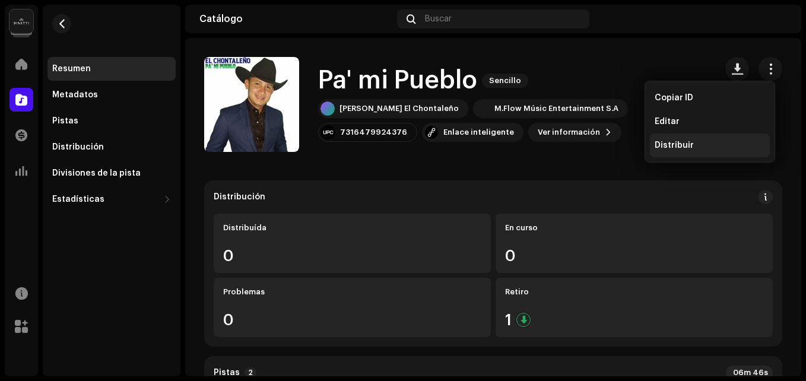
click at [679, 151] on div "Distribuir" at bounding box center [710, 146] width 120 height 24
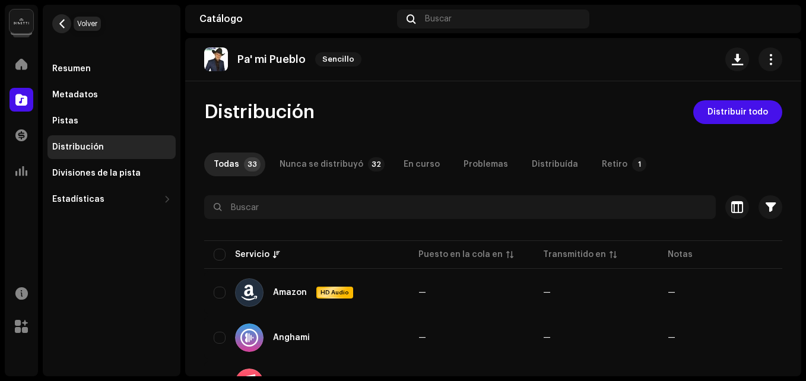
click at [62, 25] on span "button" at bounding box center [62, 23] width 9 height 9
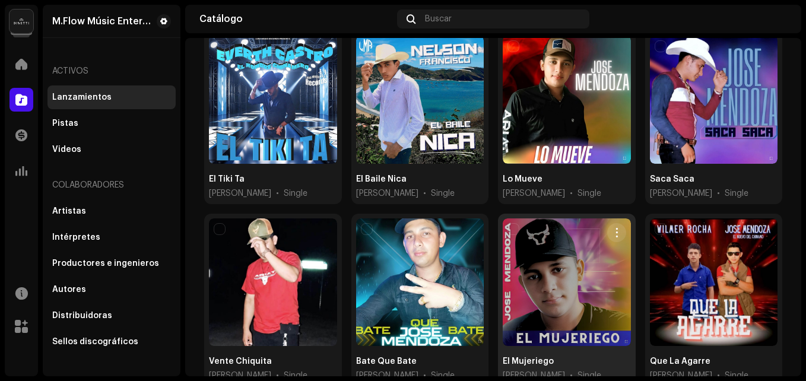
scroll to position [888, 0]
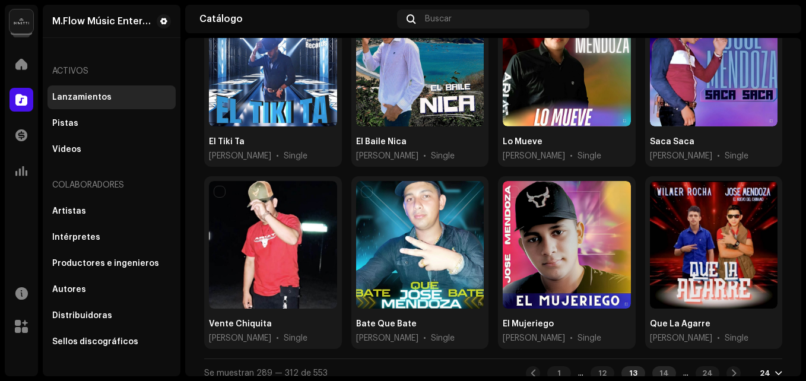
click at [652, 366] on div "14" at bounding box center [664, 373] width 24 height 14
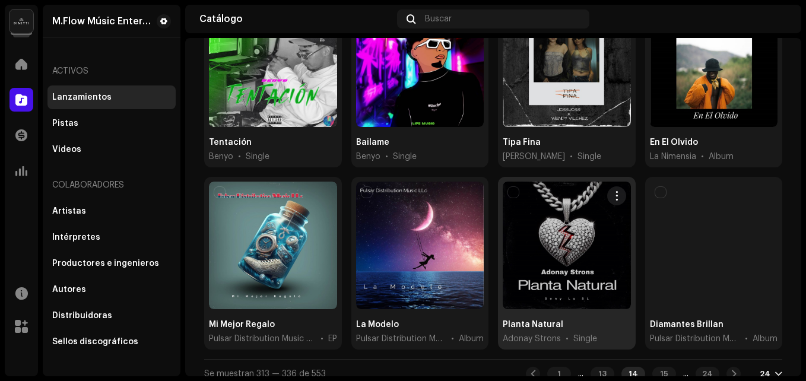
scroll to position [888, 0]
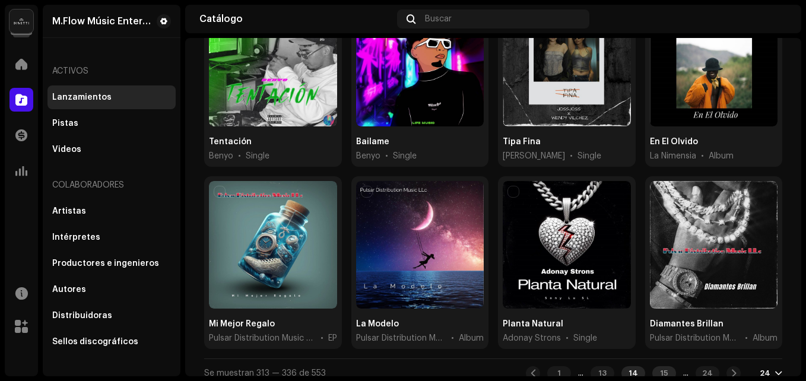
click at [652, 366] on div "15" at bounding box center [664, 373] width 24 height 14
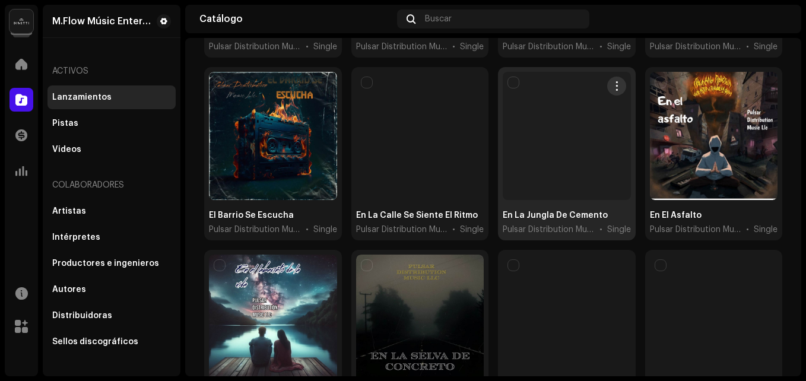
scroll to position [888, 0]
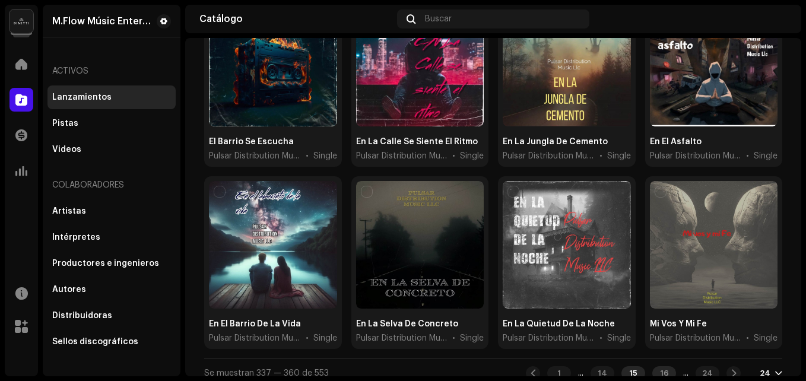
click at [652, 366] on div "16" at bounding box center [664, 373] width 24 height 14
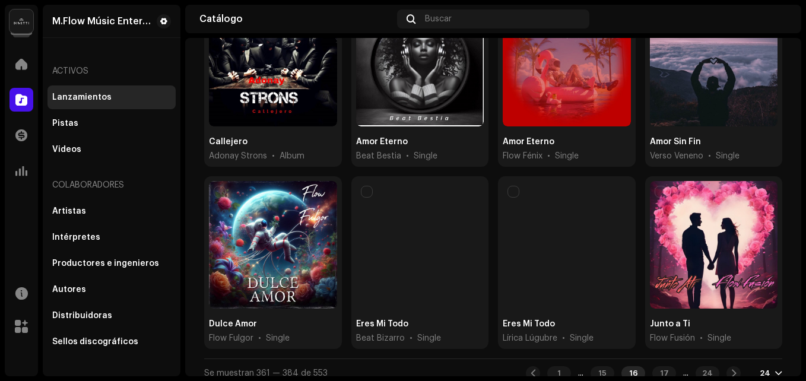
scroll to position [592, 0]
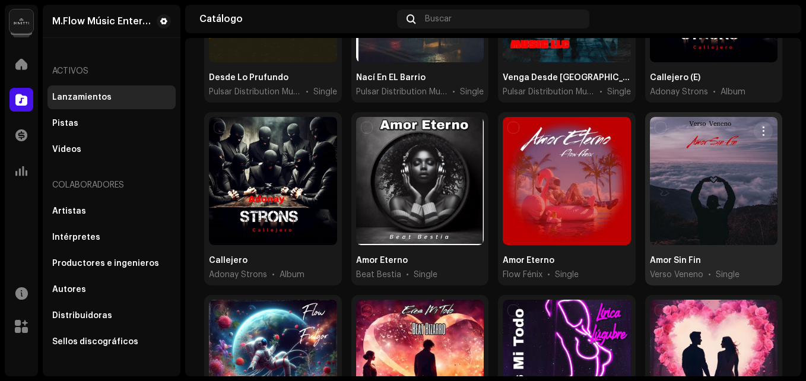
click at [700, 195] on div at bounding box center [714, 181] width 128 height 128
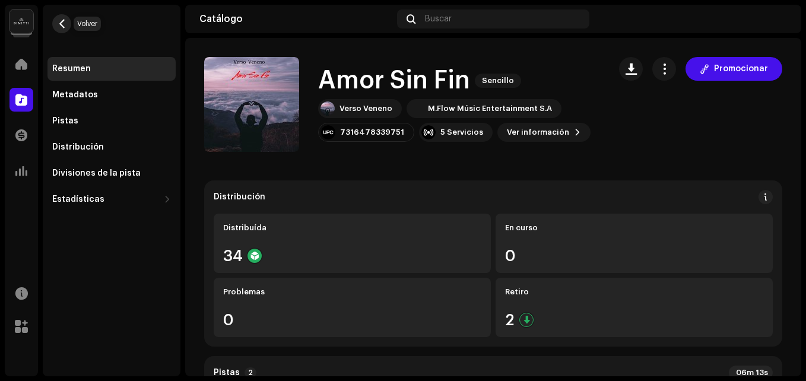
click at [61, 21] on span "button" at bounding box center [62, 23] width 9 height 9
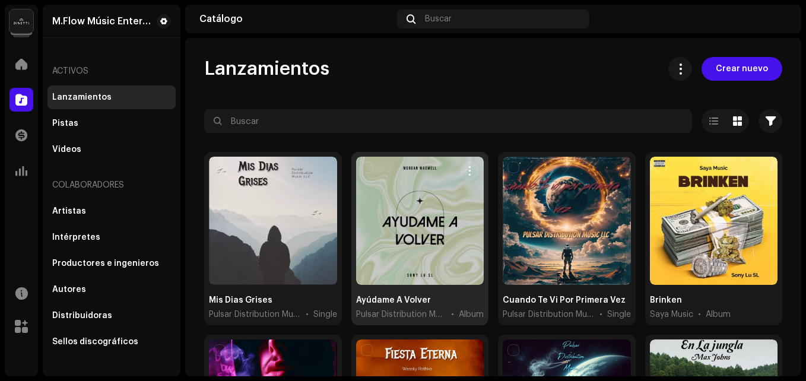
click at [404, 190] on div at bounding box center [420, 221] width 128 height 128
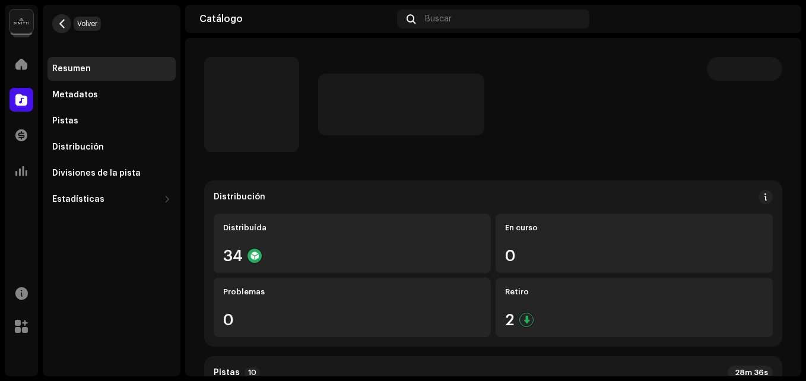
click at [56, 21] on button "button" at bounding box center [61, 23] width 19 height 19
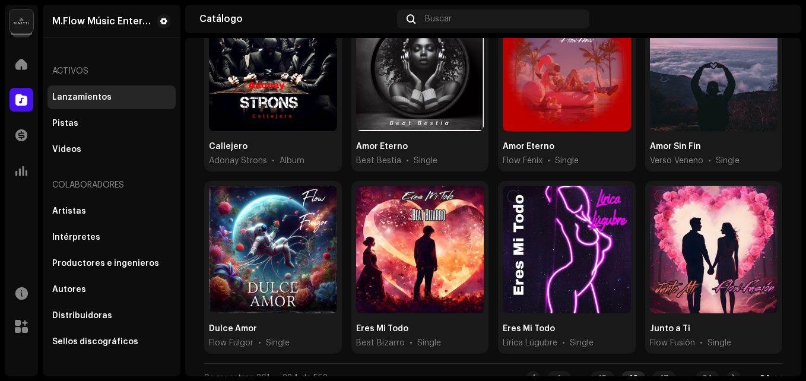
scroll to position [888, 0]
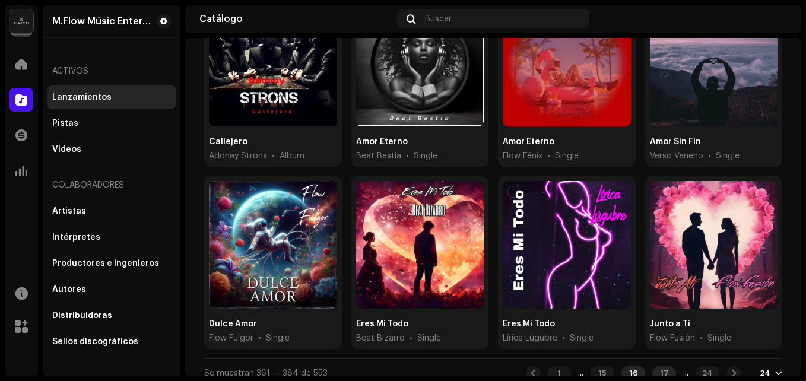
click at [652, 366] on div "17" at bounding box center [664, 373] width 24 height 14
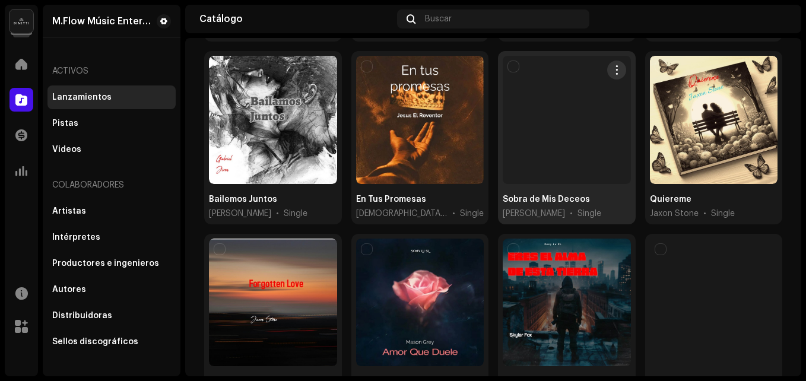
scroll to position [888, 0]
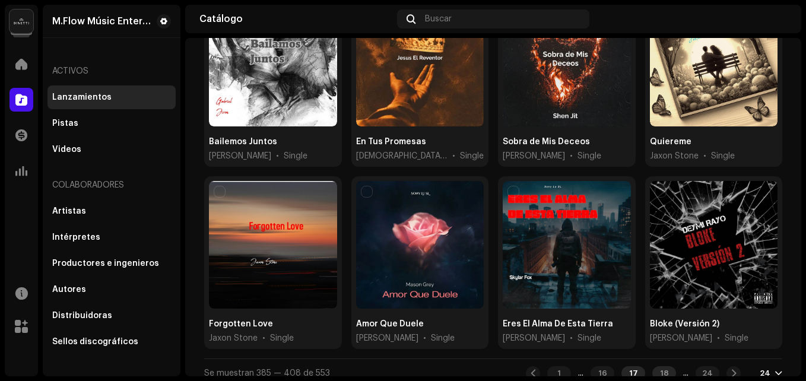
click at [652, 366] on div "18" at bounding box center [664, 373] width 24 height 14
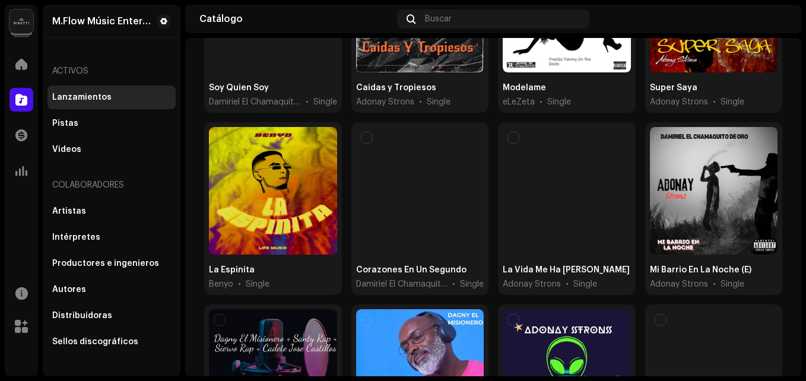
scroll to position [593, 0]
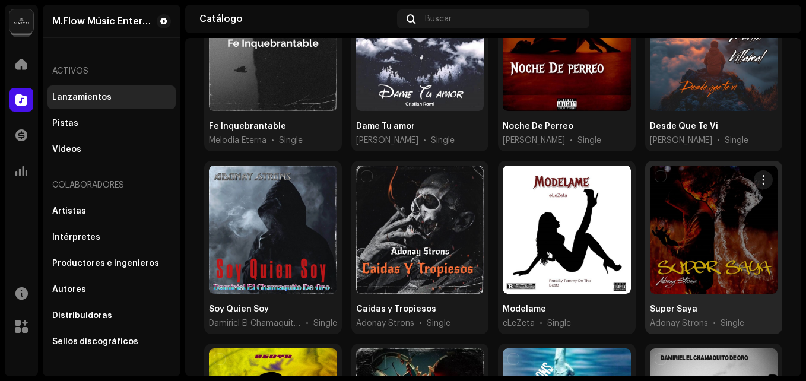
click at [741, 190] on div at bounding box center [714, 230] width 128 height 128
